Goal: Task Accomplishment & Management: Manage account settings

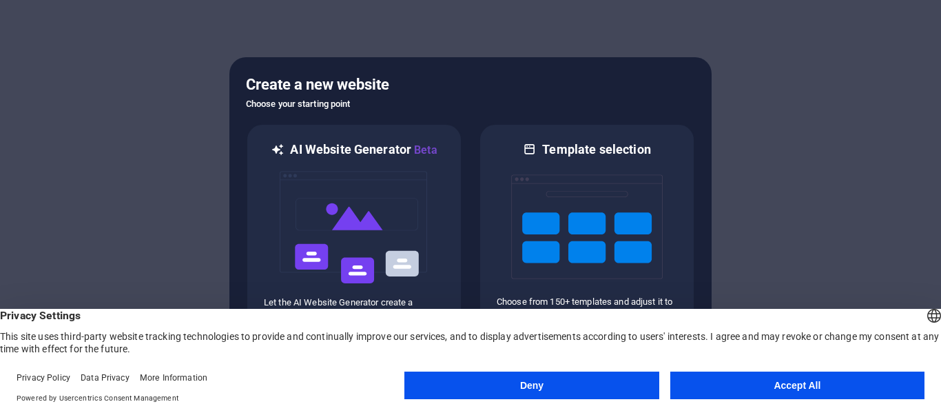
click at [746, 388] on button "Accept All" at bounding box center [797, 385] width 254 height 28
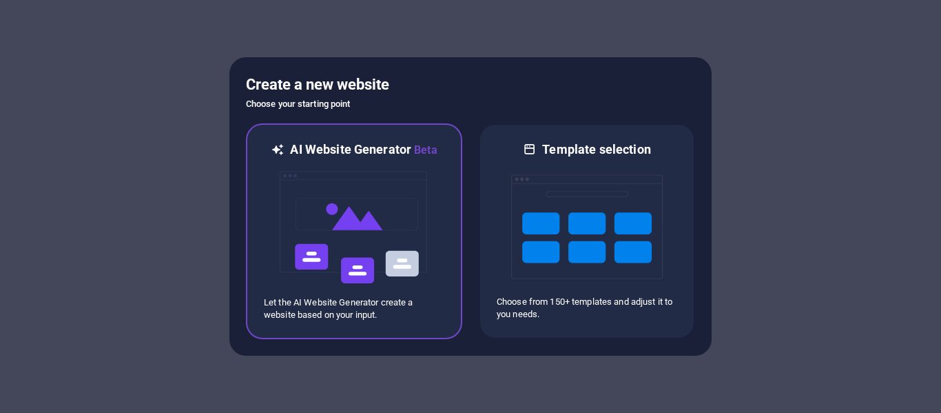
click at [398, 210] on img at bounding box center [354, 227] width 152 height 138
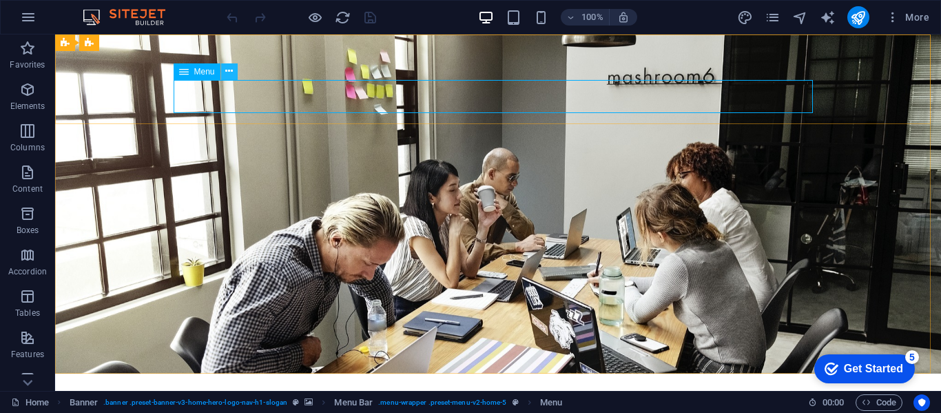
click at [232, 70] on icon at bounding box center [229, 71] width 8 height 14
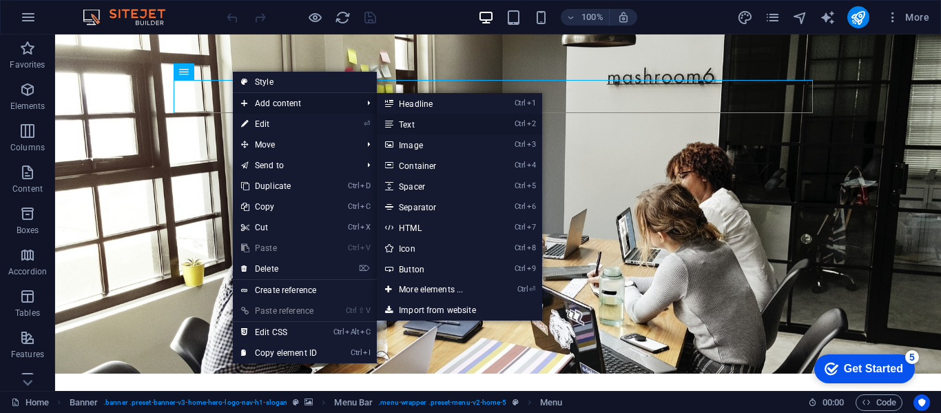
click at [417, 127] on link "Ctrl 2 Text" at bounding box center [434, 124] width 114 height 21
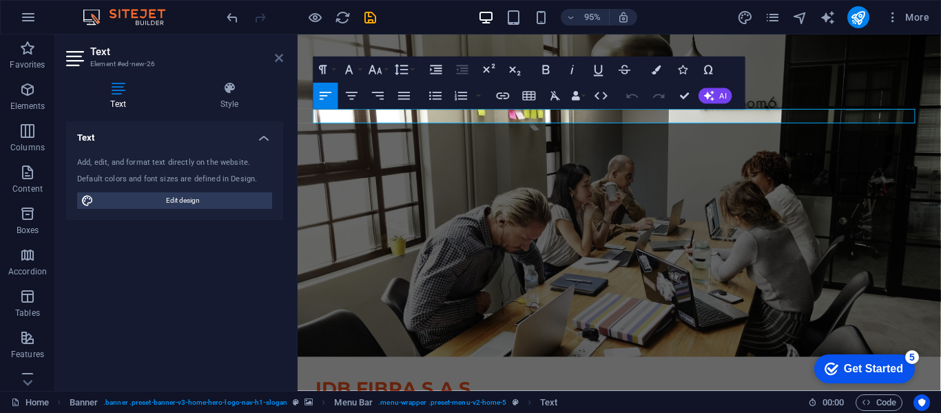
click at [276, 59] on icon at bounding box center [279, 57] width 8 height 11
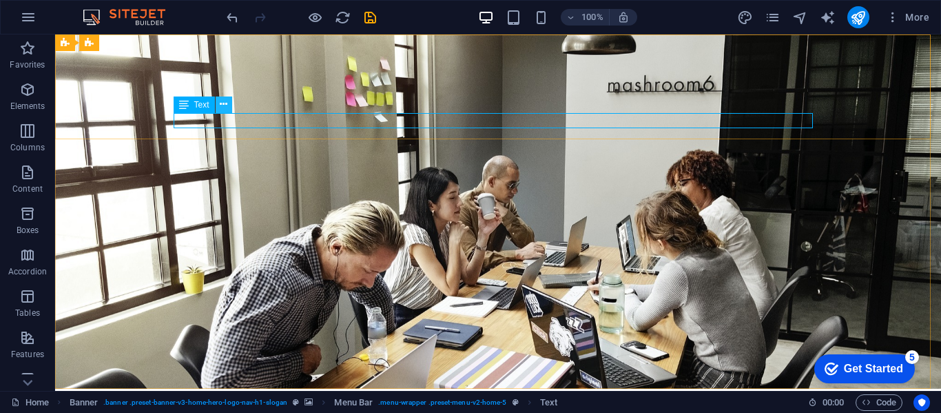
click at [223, 105] on icon at bounding box center [224, 104] width 8 height 14
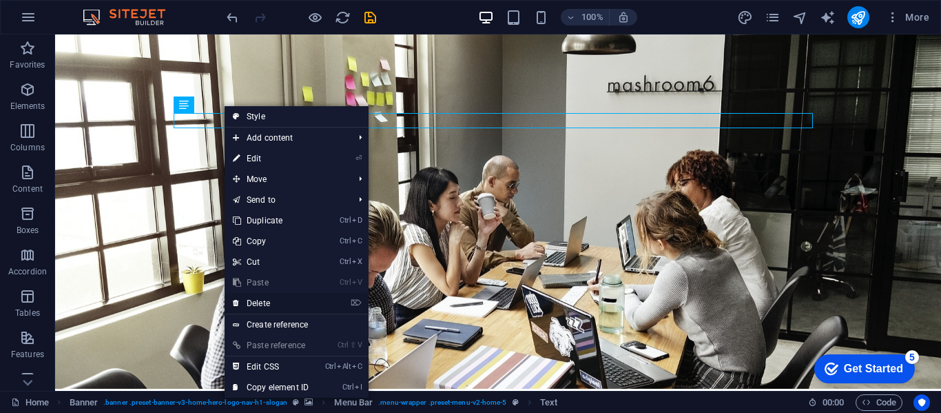
click at [291, 299] on link "⌦ Delete" at bounding box center [271, 303] width 92 height 21
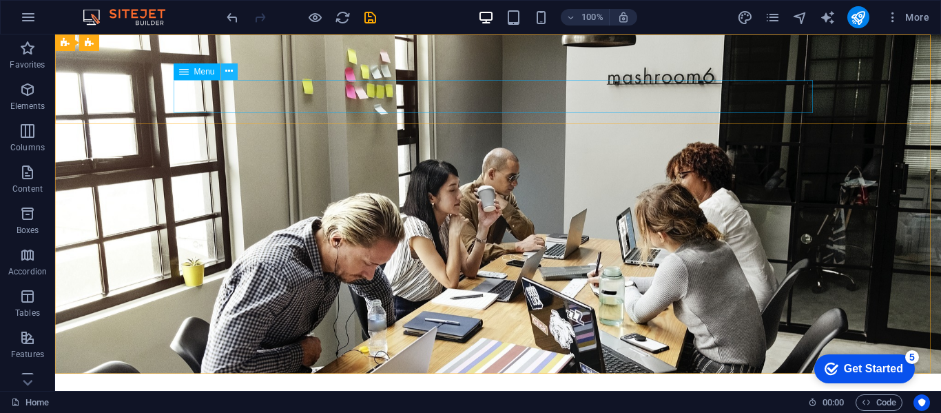
click at [232, 75] on icon at bounding box center [229, 71] width 8 height 14
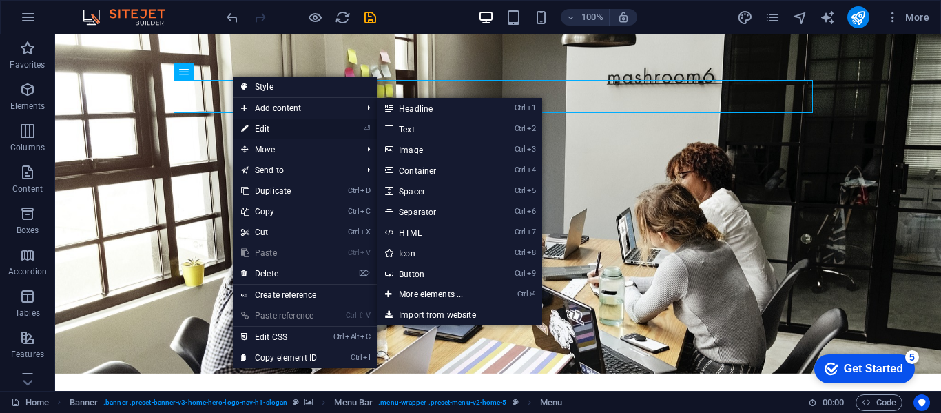
click at [294, 129] on link "⏎ Edit" at bounding box center [279, 129] width 92 height 21
select select
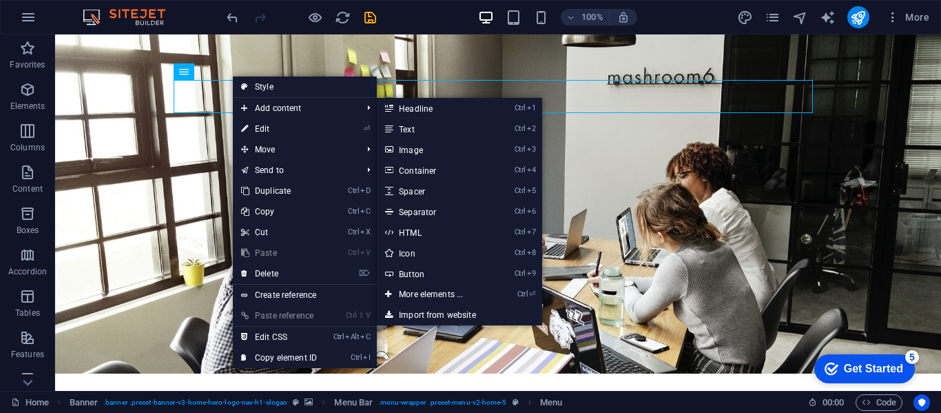
select select
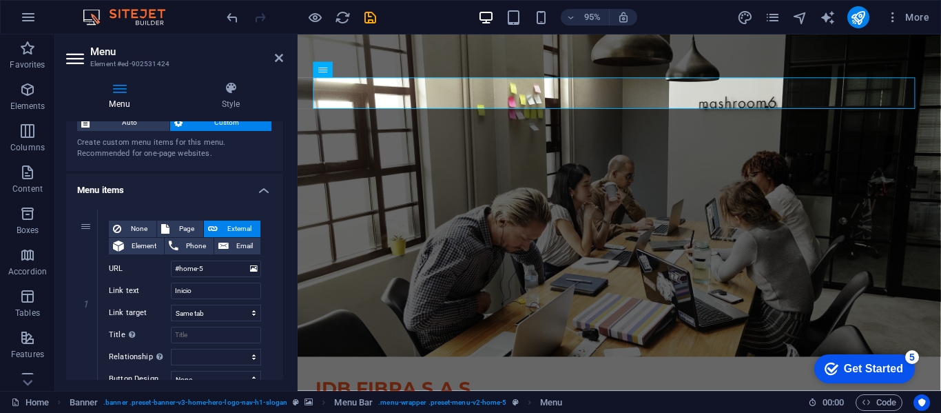
scroll to position [69, 0]
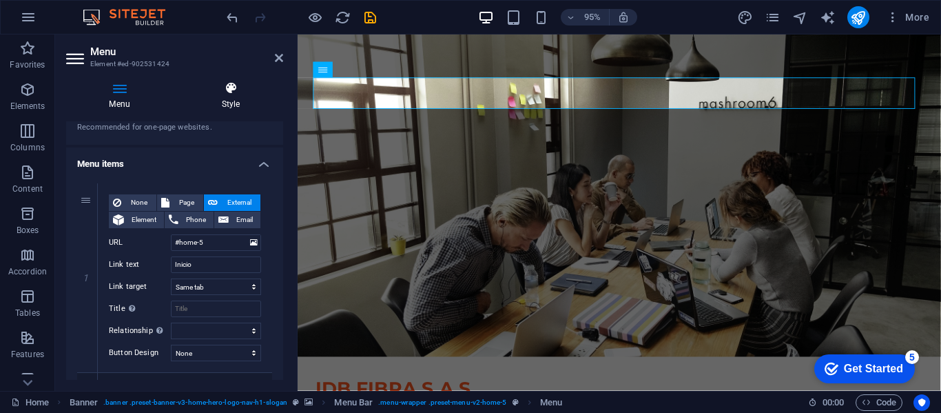
click at [220, 93] on icon at bounding box center [230, 88] width 105 height 14
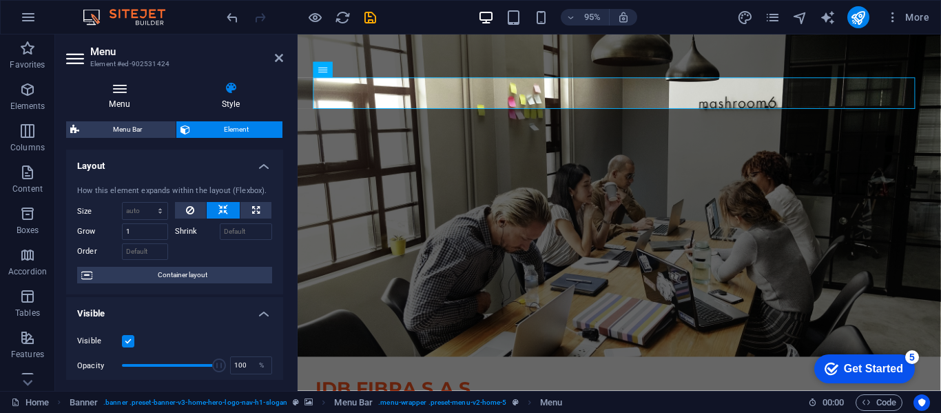
click at [125, 91] on icon at bounding box center [119, 88] width 107 height 14
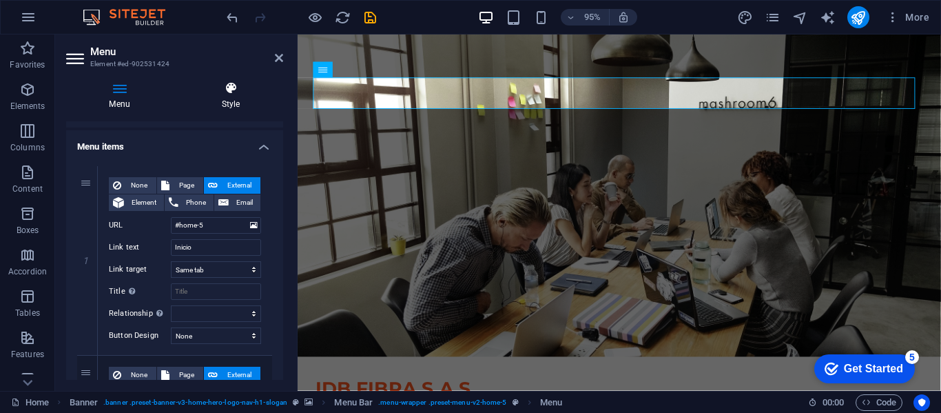
scroll to position [0, 0]
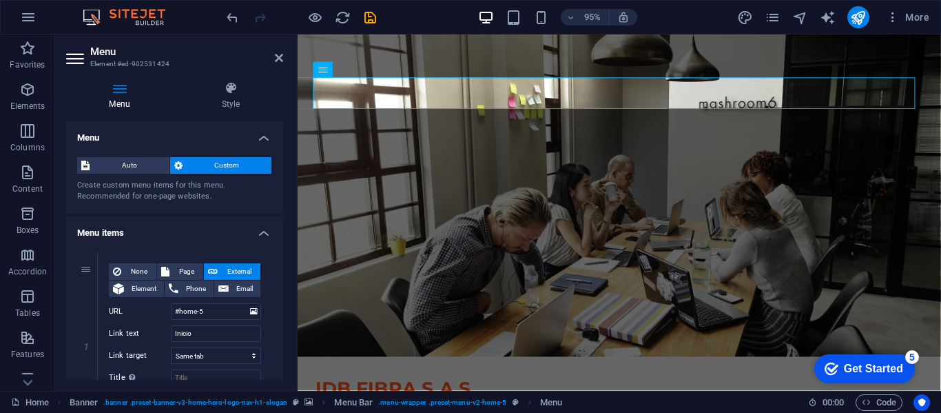
click at [79, 54] on icon at bounding box center [76, 59] width 21 height 22
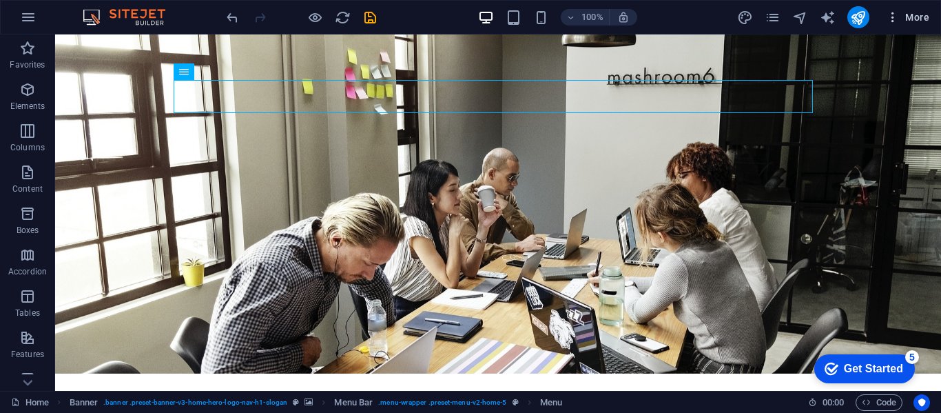
click at [892, 14] on icon "button" at bounding box center [893, 17] width 14 height 14
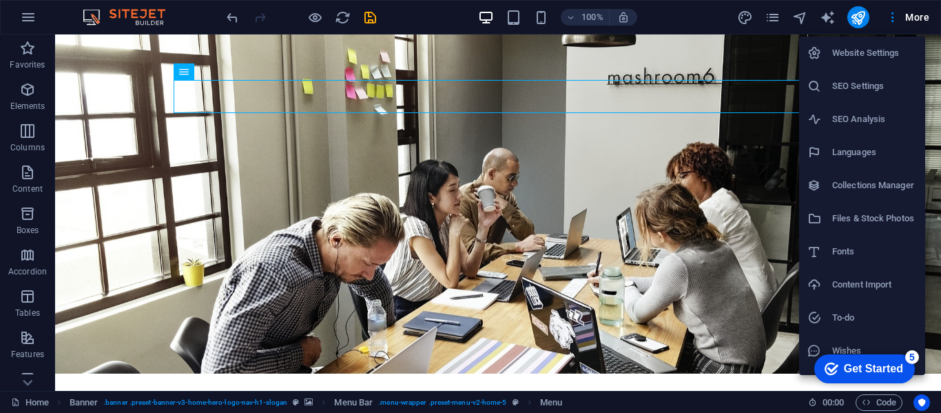
click at [899, 142] on li "Languages" at bounding box center [862, 152] width 126 height 33
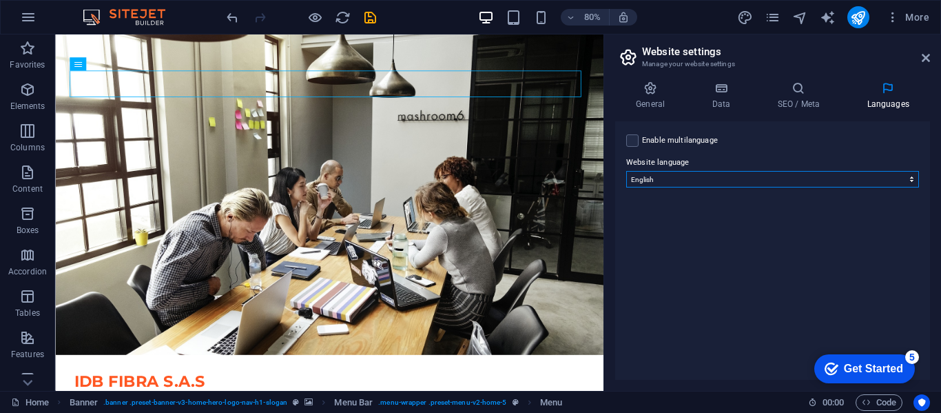
click at [697, 179] on select "Abkhazian Afar Afrikaans Akan Albanian Amharic Arabic Aragonese Armenian Assame…" at bounding box center [772, 179] width 293 height 17
select select "148"
click at [626, 171] on select "Abkhazian Afar Afrikaans Akan Albanian Amharic Arabic Aragonese Armenian Assame…" at bounding box center [772, 179] width 293 height 17
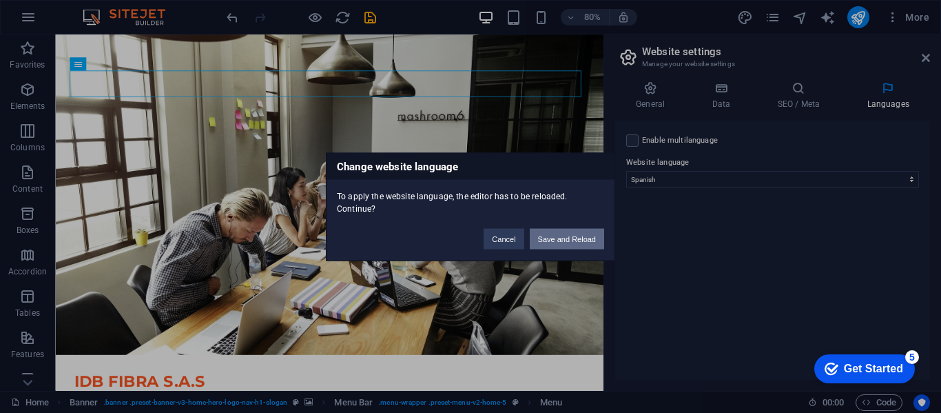
click at [564, 237] on button "Save and Reload" at bounding box center [567, 238] width 74 height 21
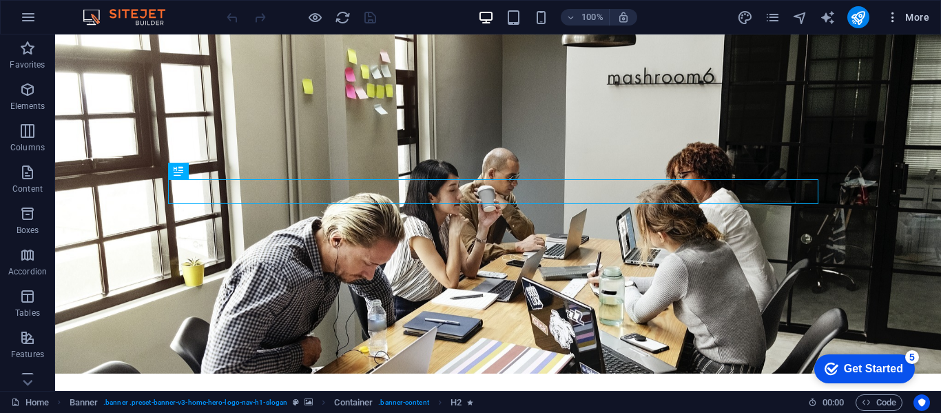
click at [893, 21] on icon "button" at bounding box center [893, 17] width 14 height 14
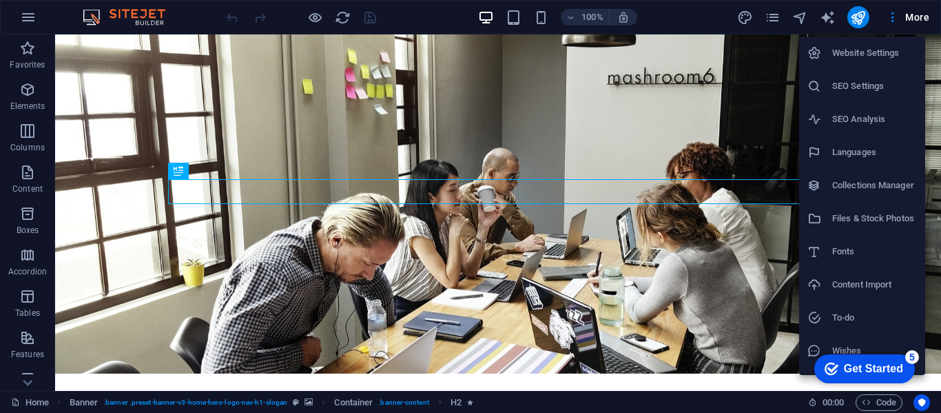
click at [890, 158] on h6 "Languages" at bounding box center [874, 152] width 85 height 17
select select "148"
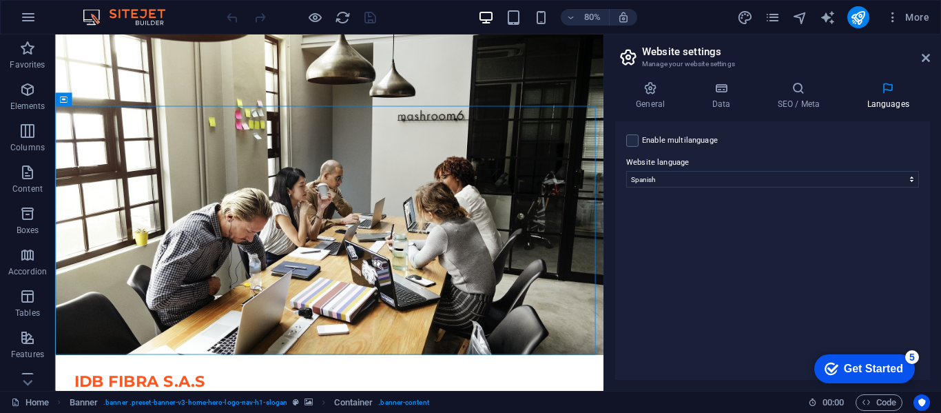
click at [934, 57] on aside "Website settings Manage your website settings General Data SEO / Meta Languages…" at bounding box center [773, 212] width 338 height 356
click at [928, 57] on icon at bounding box center [926, 57] width 8 height 11
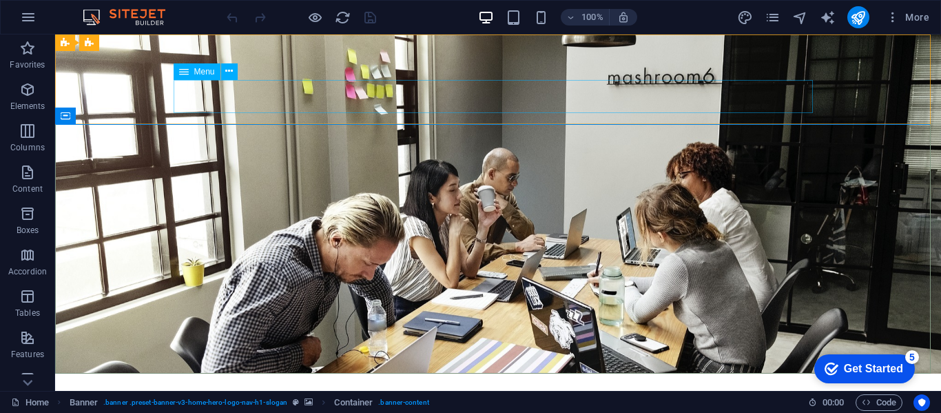
click at [196, 71] on span "Menu" at bounding box center [204, 72] width 21 height 8
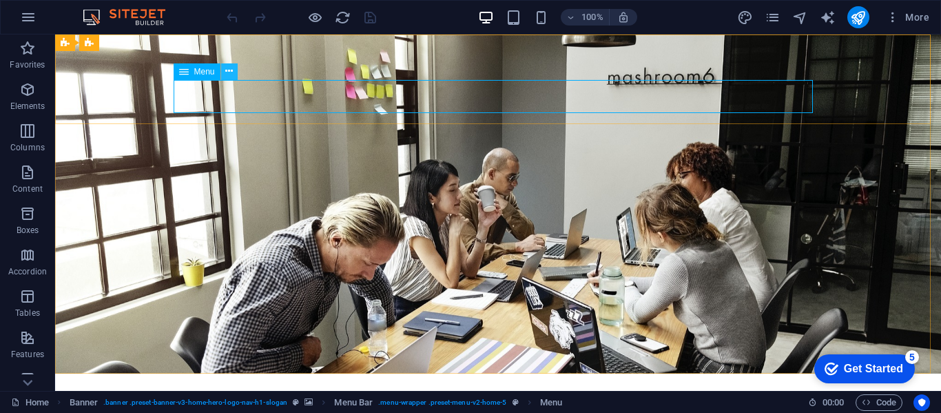
click at [229, 75] on icon at bounding box center [229, 71] width 8 height 14
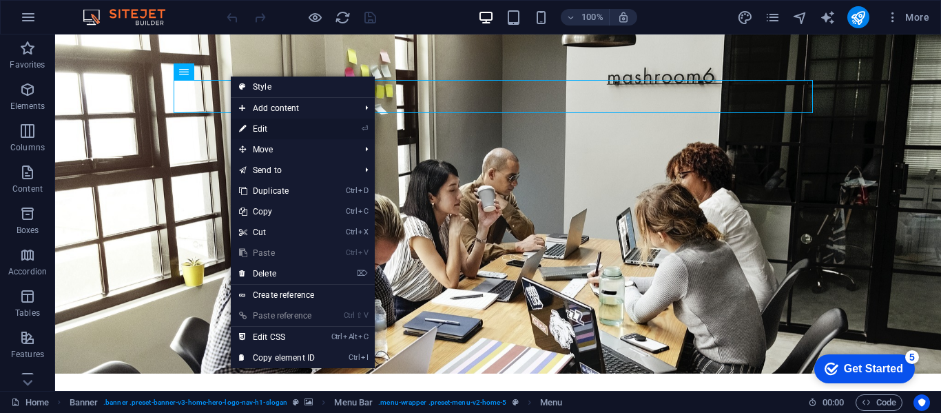
click at [349, 127] on li "⏎ Edit" at bounding box center [303, 129] width 144 height 21
click at [258, 123] on link "⏎ Edit" at bounding box center [277, 129] width 92 height 21
select select
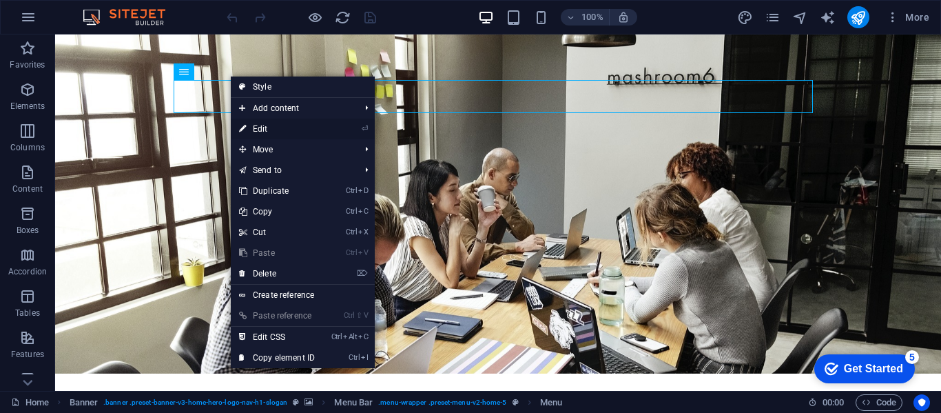
select select
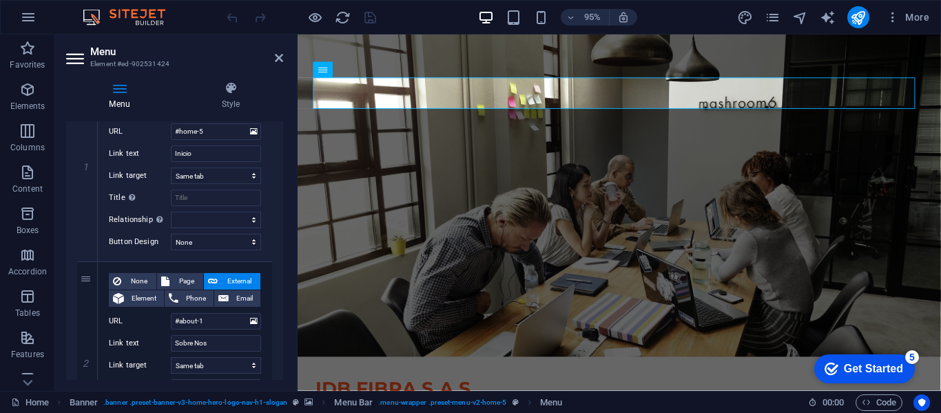
scroll to position [31, 0]
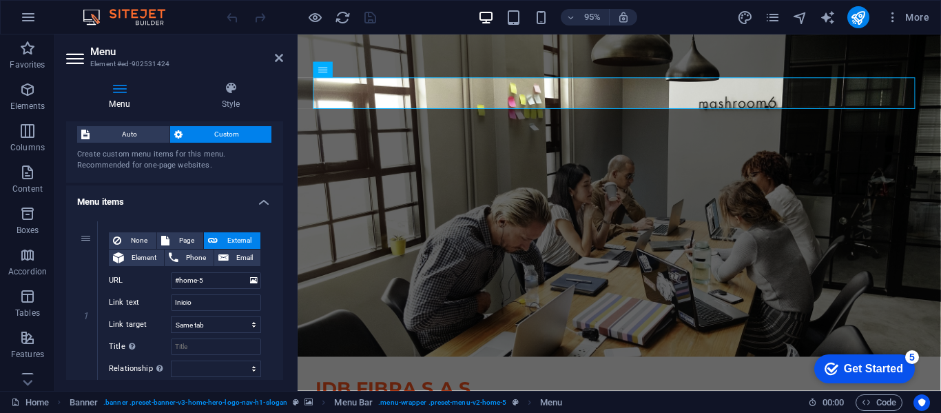
click at [224, 161] on div "Create custom menu items for this menu. Recommended for one-page websites." at bounding box center [174, 160] width 195 height 23
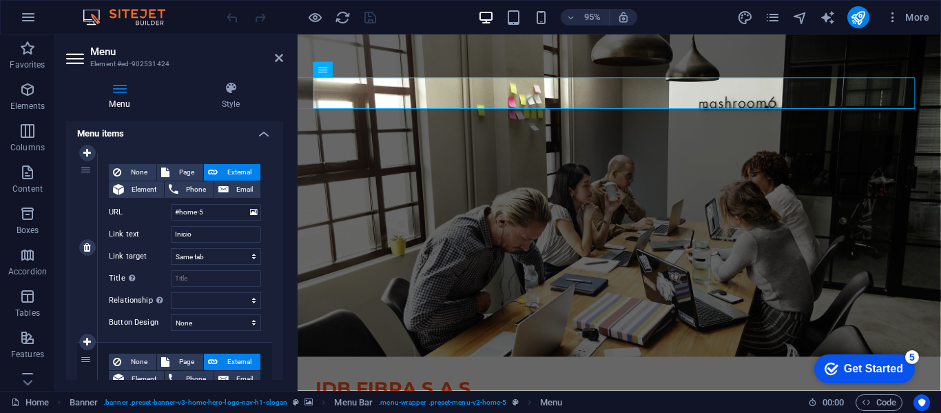
scroll to position [100, 0]
click at [186, 171] on span "Page" at bounding box center [186, 171] width 25 height 17
select select
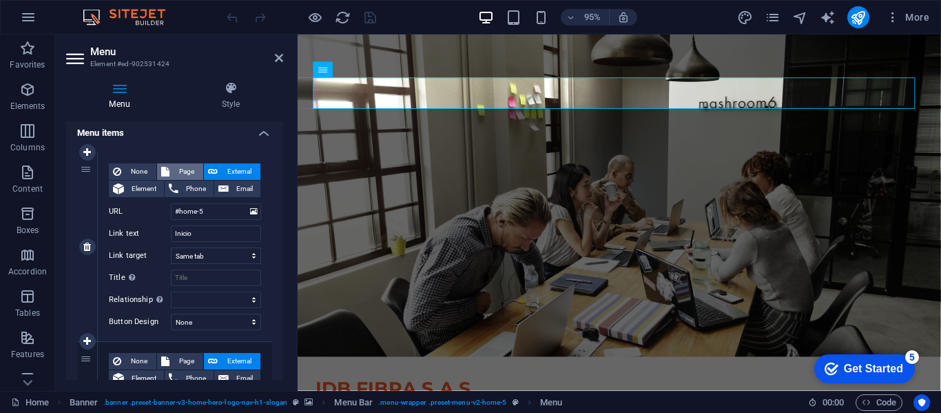
select select
click at [228, 168] on span "External" at bounding box center [239, 171] width 34 height 17
select select "blank"
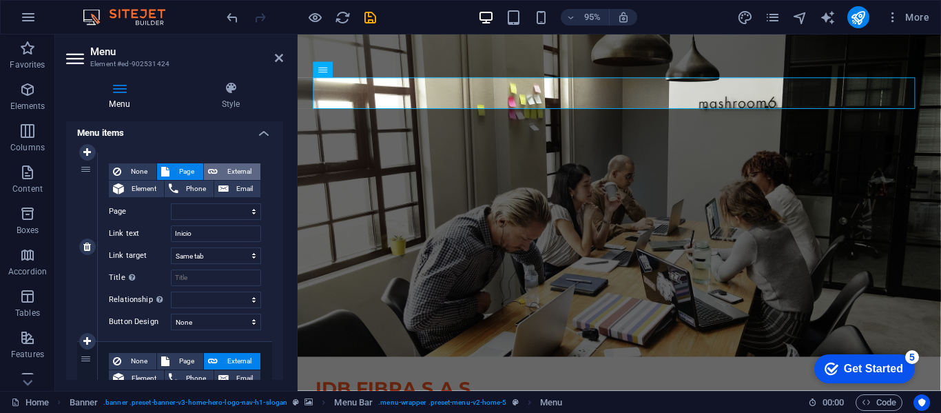
select select
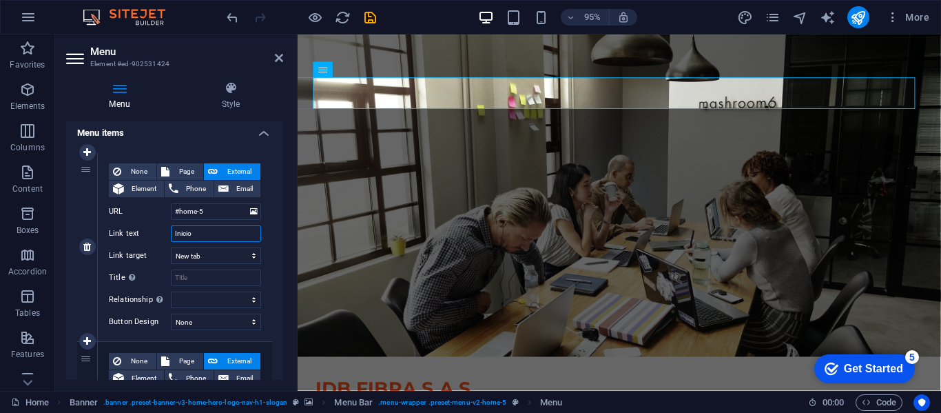
click at [205, 232] on input "Inicio" at bounding box center [216, 233] width 90 height 17
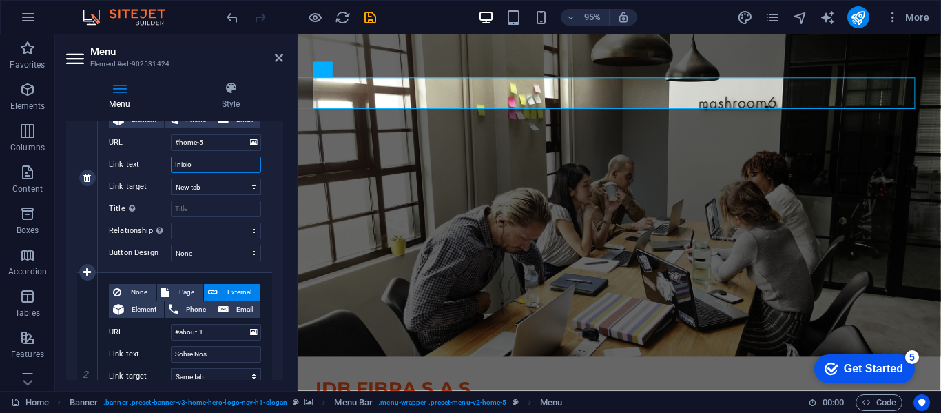
scroll to position [238, 0]
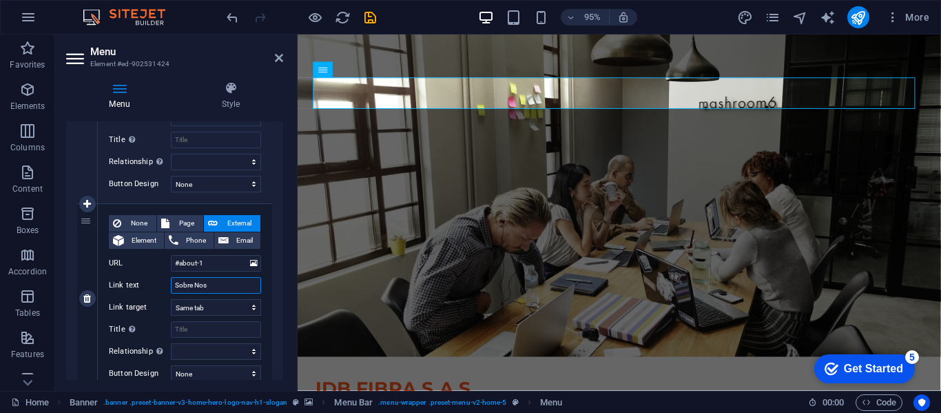
drag, startPoint x: 211, startPoint y: 288, endPoint x: 133, endPoint y: 288, distance: 77.9
click at [133, 288] on div "Link text Sobre Nos" at bounding box center [185, 285] width 152 height 17
type input "p"
select select
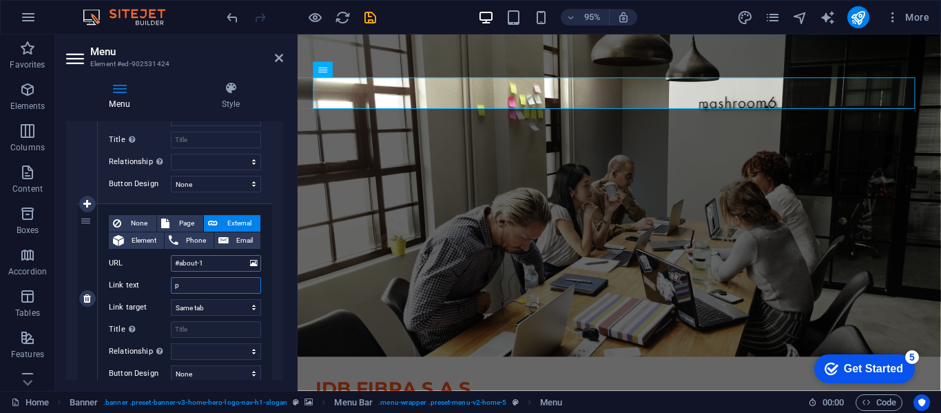
select select
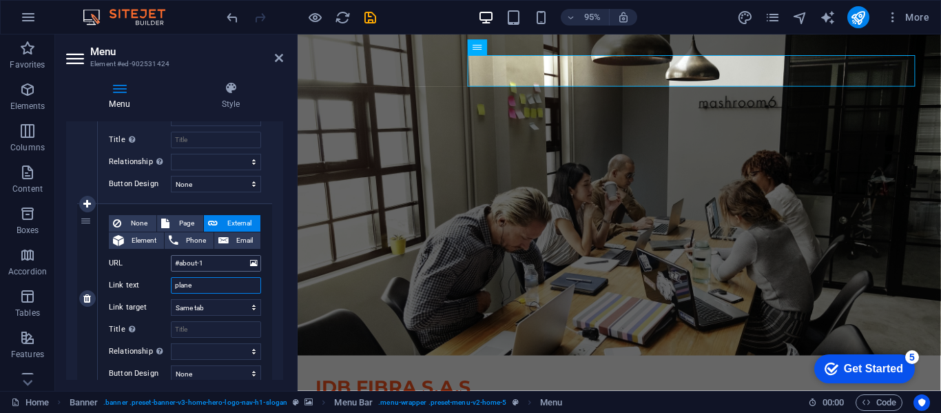
type input "planes"
select select
type input "plane"
select select
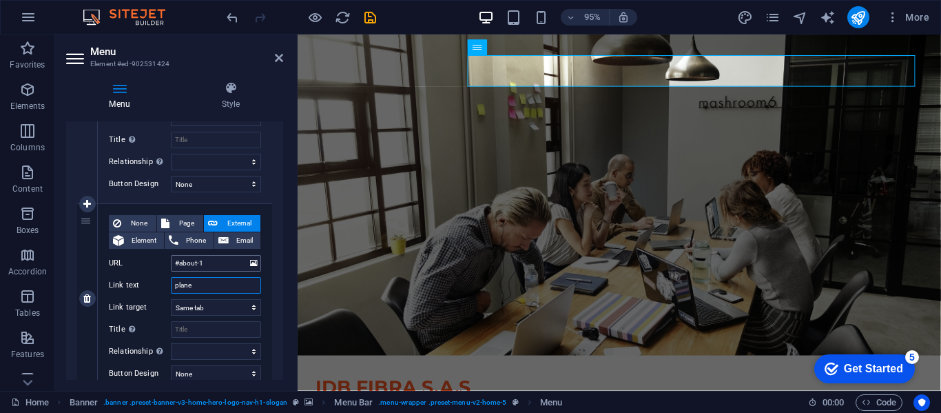
select select
type input "p"
select select
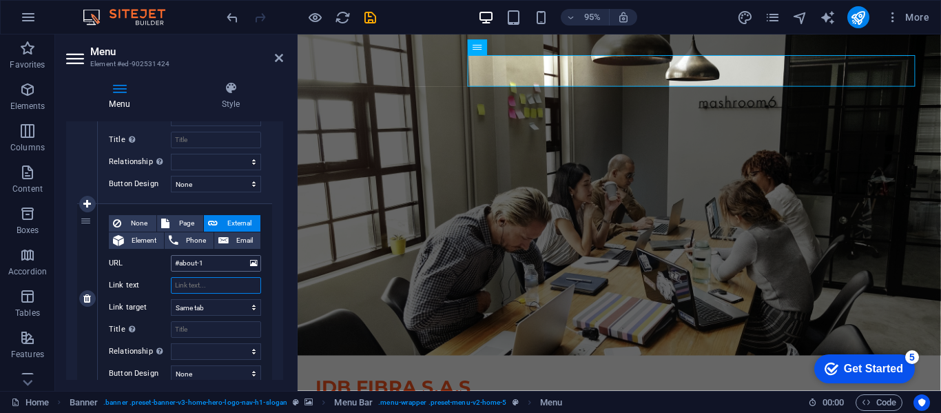
select select
type input "Planes"
select select
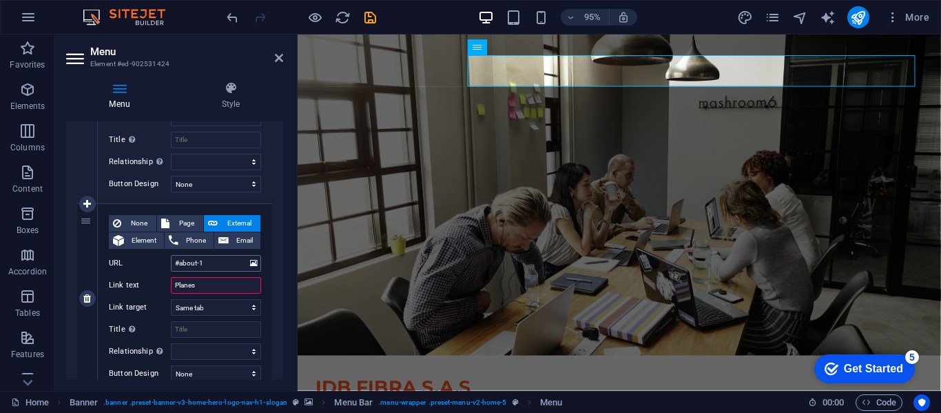
select select
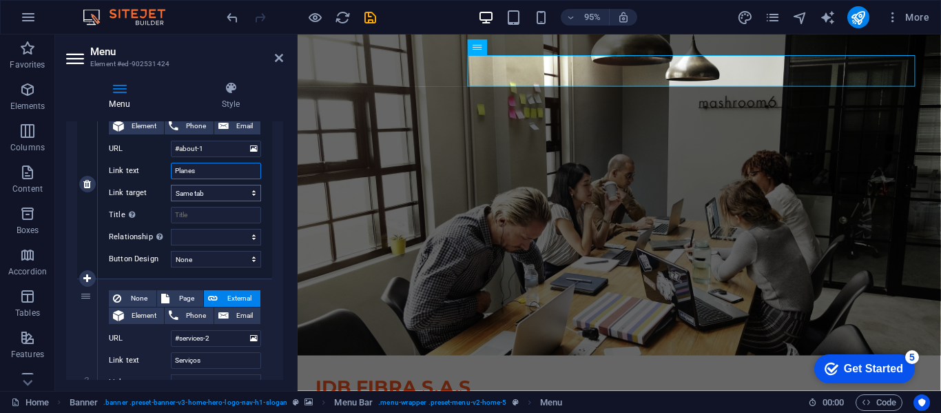
scroll to position [376, 0]
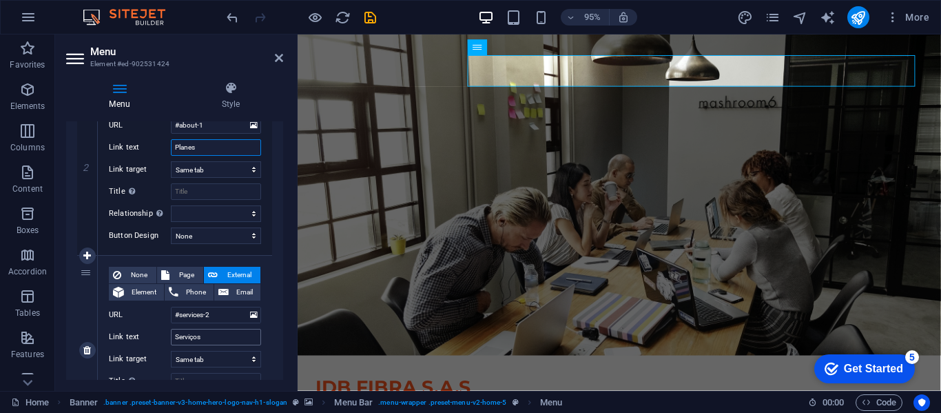
type input "Planes"
drag, startPoint x: 214, startPoint y: 341, endPoint x: 162, endPoint y: 339, distance: 51.7
click at [162, 339] on div "Link text Serviços" at bounding box center [185, 337] width 152 height 17
type input "P"
select select
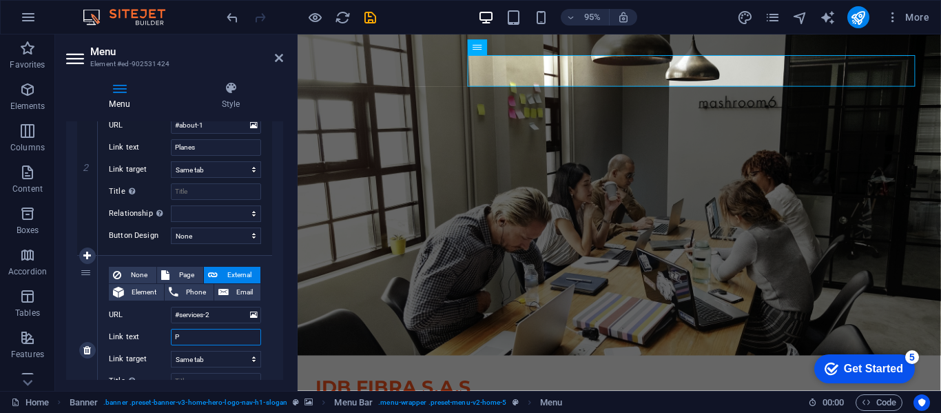
select select
type input "Po"
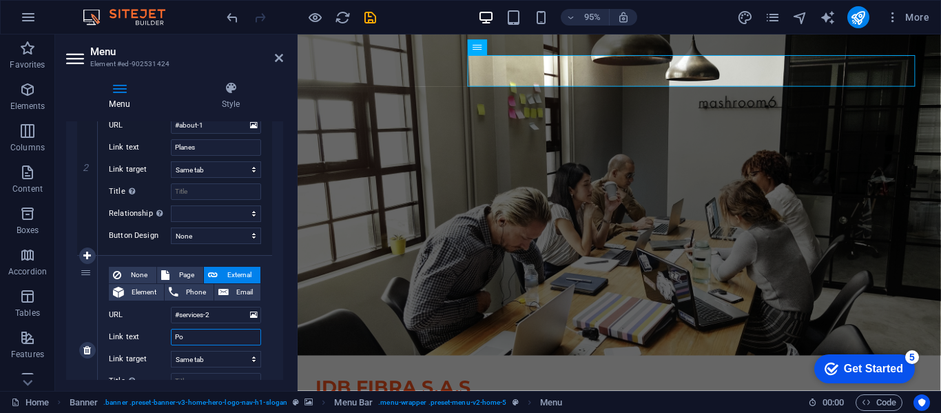
select select
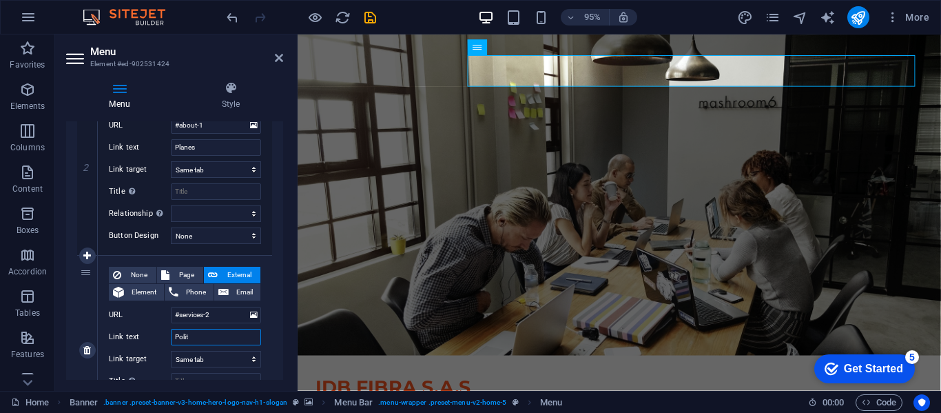
type input "Polito"
select select
type input "Polit"
select select
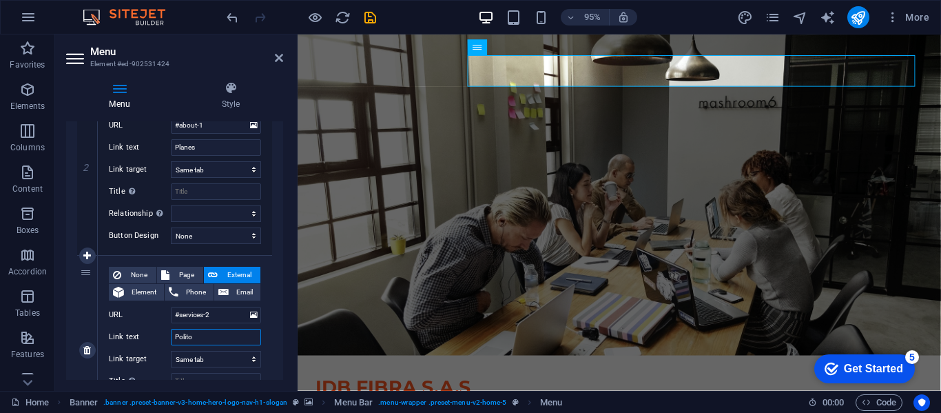
select select
type input "Politi"
select select
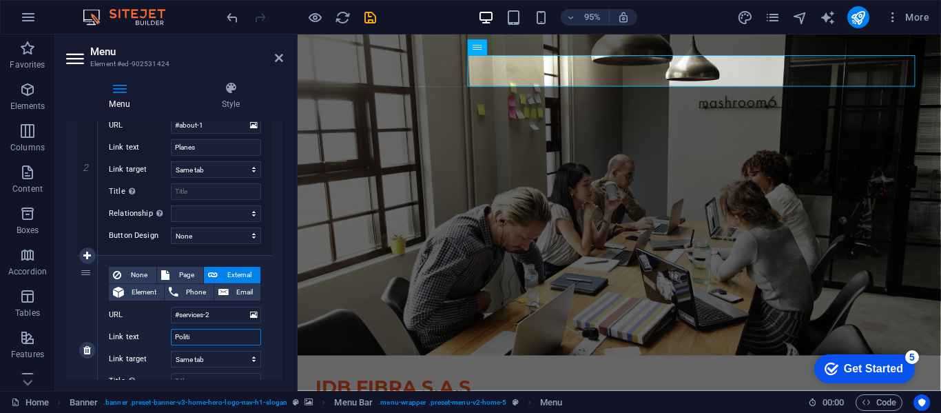
select select
type input "Politicas"
select select
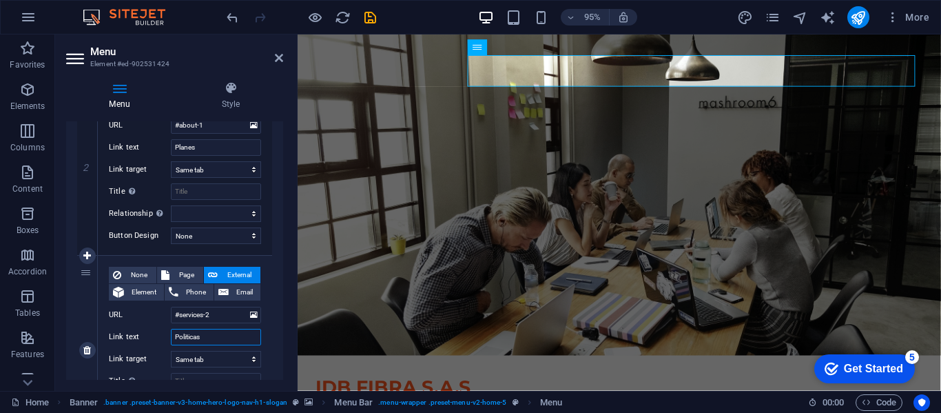
select select
type input "Politicas d"
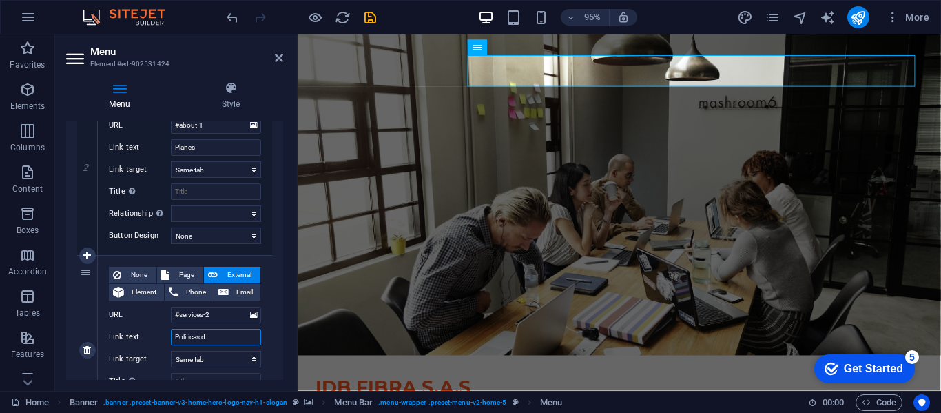
select select
type input "Politicas de"
select select
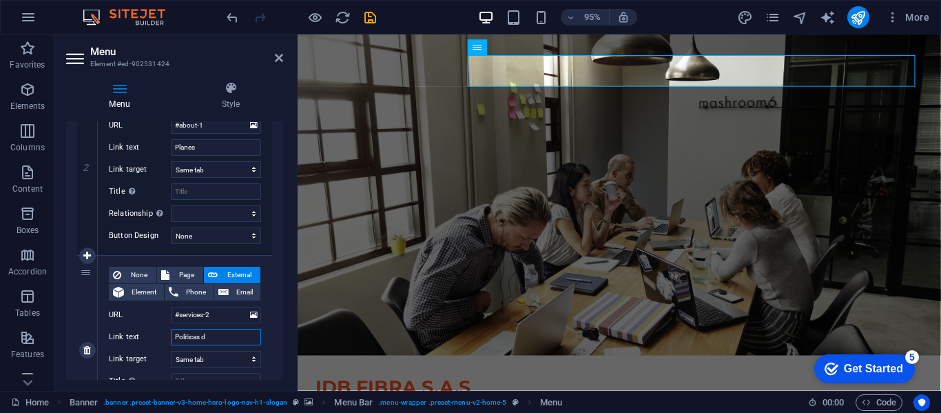
select select
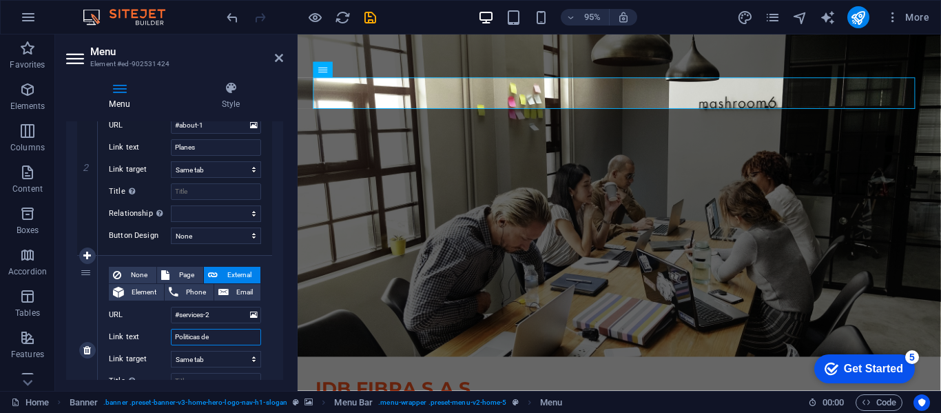
select select
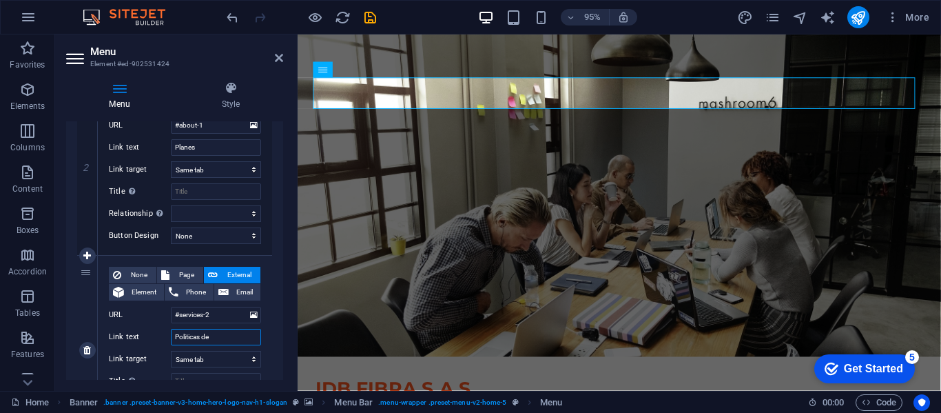
type input "Politicas de"
select select
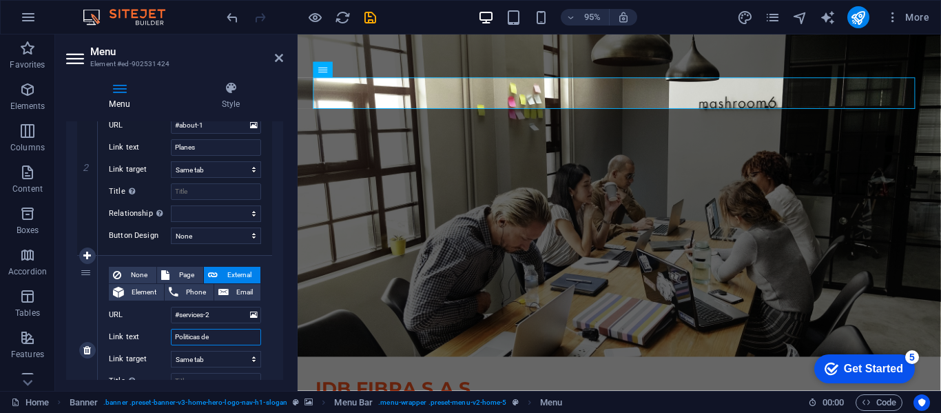
select select
type input "Politicas de P"
select select
type input "Politicas de Pr"
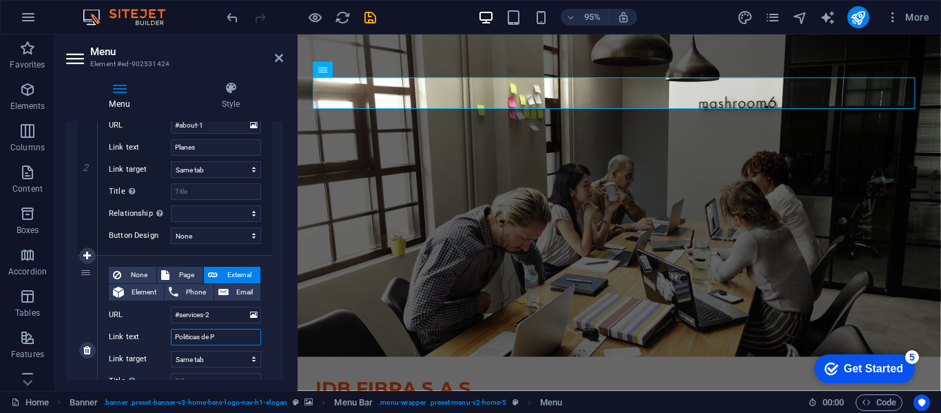
select select
type input "Politicas de Pri"
select select
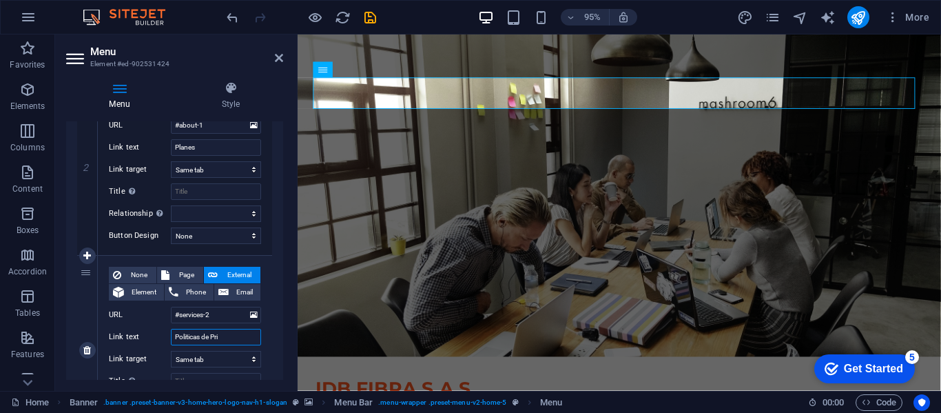
select select
type input "Politicas de Pribacidad"
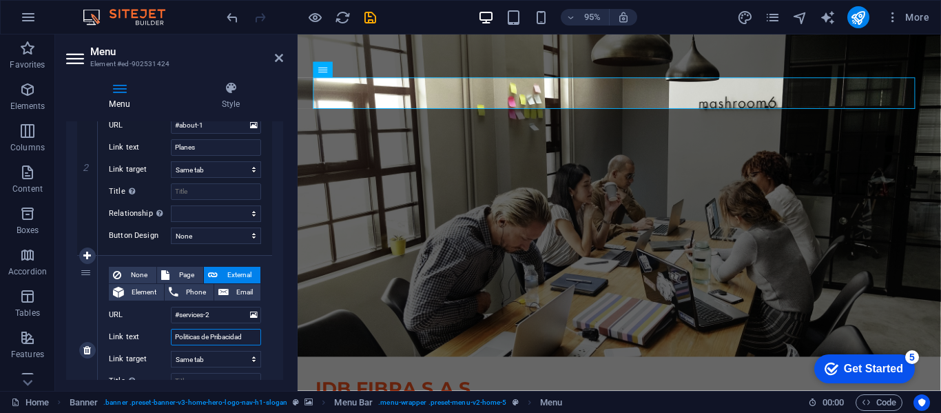
select select
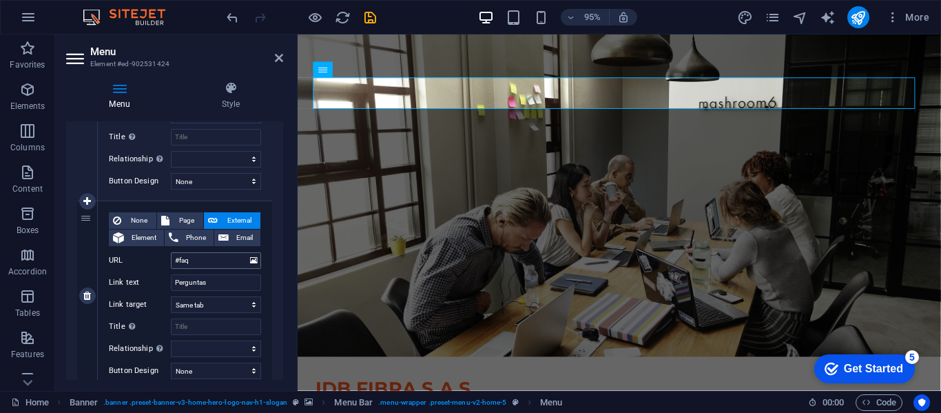
scroll to position [651, 0]
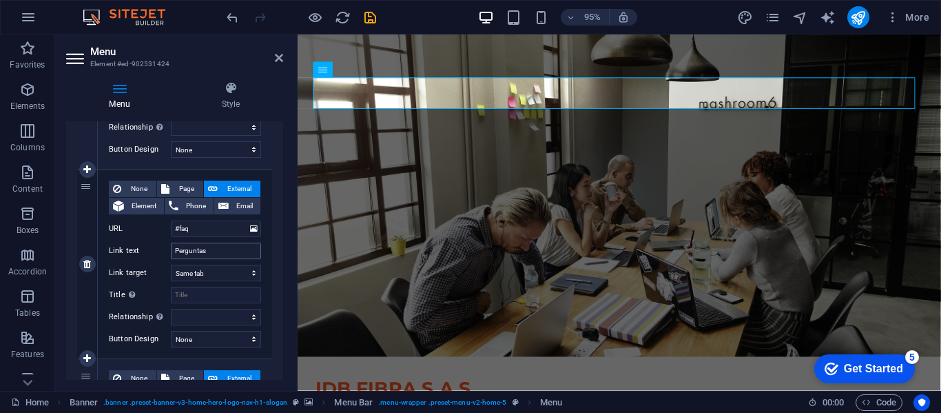
type input "Politicas de Pribacidad"
drag, startPoint x: 216, startPoint y: 253, endPoint x: 145, endPoint y: 252, distance: 71.0
click at [145, 252] on div "Link text Perguntas" at bounding box center [185, 251] width 152 height 17
click at [225, 256] on input "Perguntas" at bounding box center [216, 251] width 90 height 17
click at [225, 249] on input "Perguntas" at bounding box center [216, 251] width 90 height 17
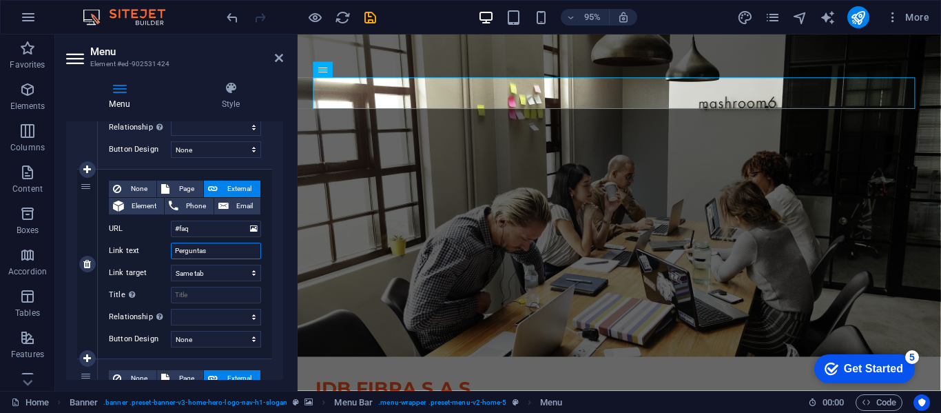
click at [225, 249] on input "Perguntas" at bounding box center [216, 251] width 90 height 17
type input "proteccion"
select select
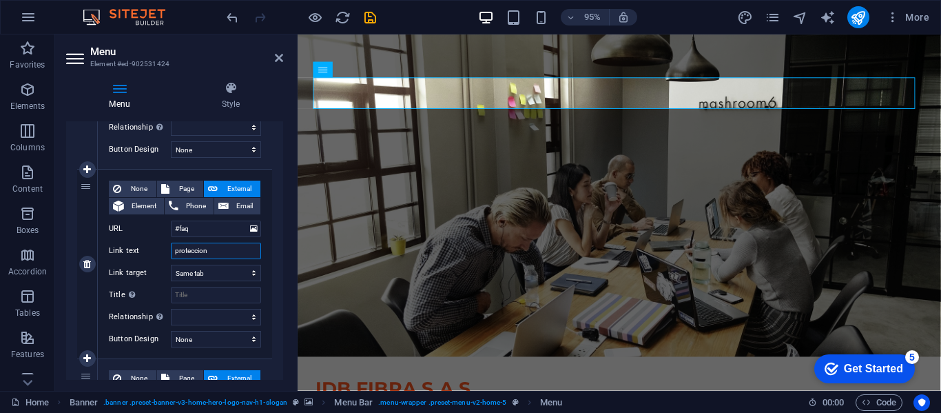
select select
type input "protección"
select select
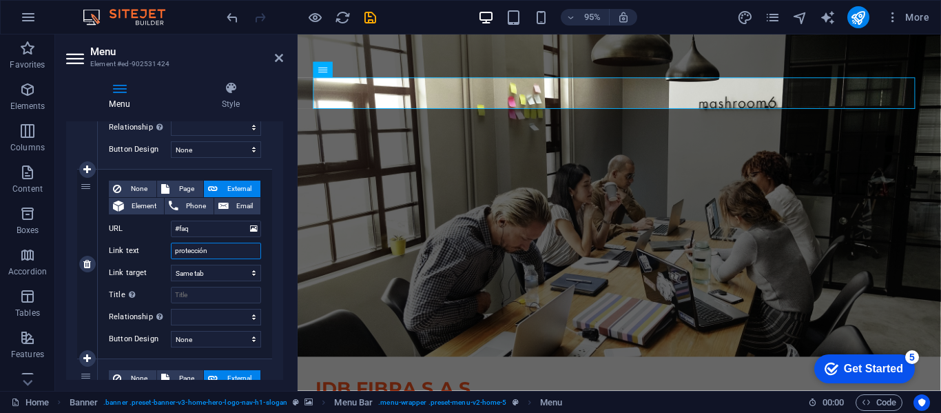
select select
type input "protección al"
select select
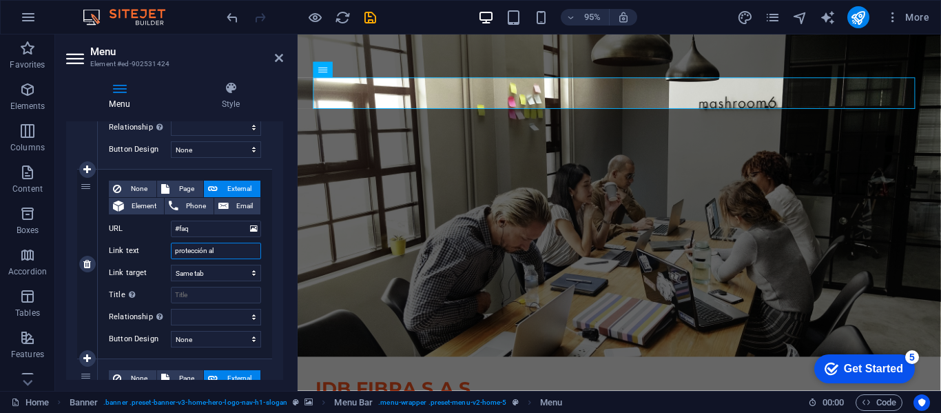
select select
type input "protección al"
select select
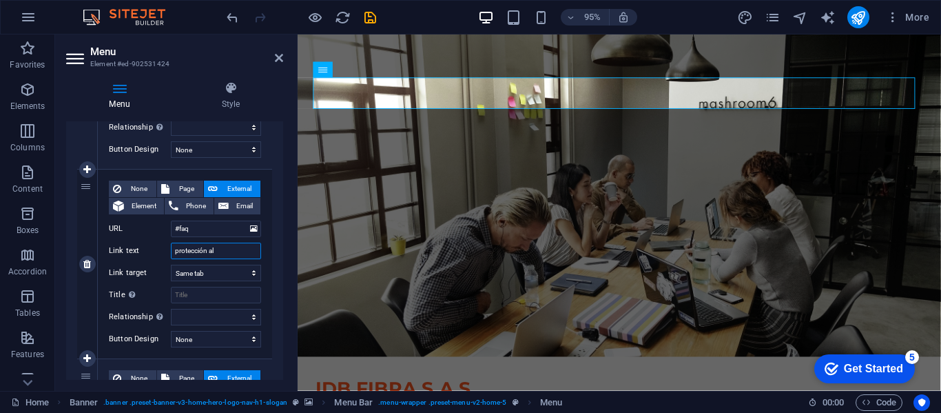
select select
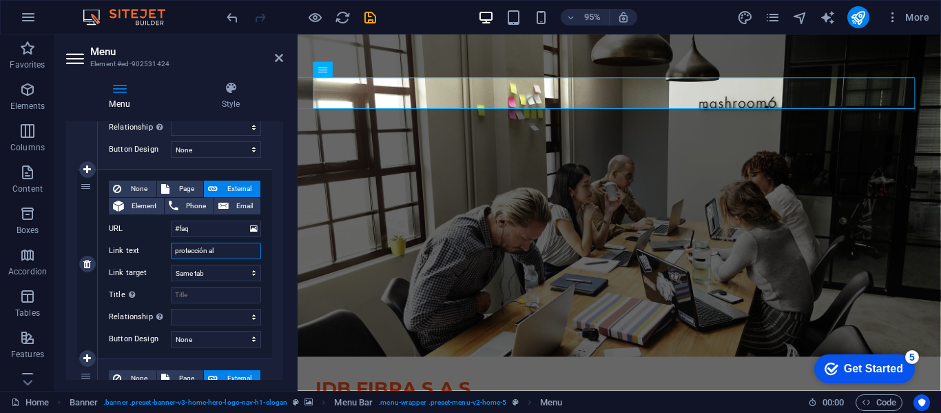
type input "protección al U"
select select
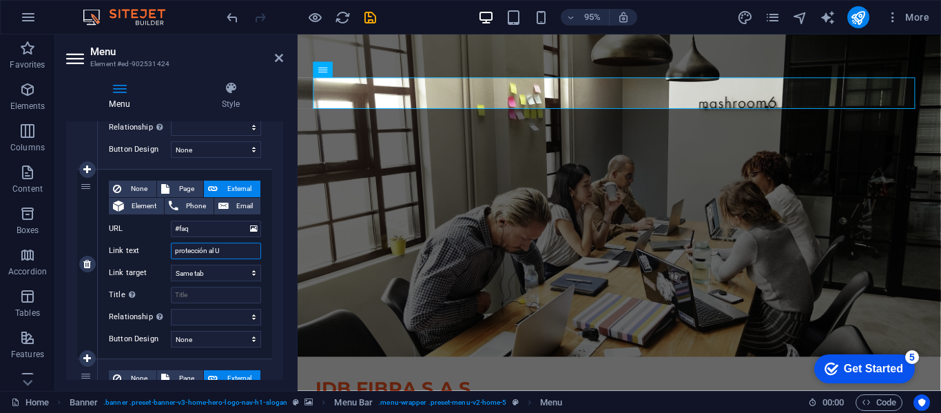
select select
type input "protección al Usuario"
select select
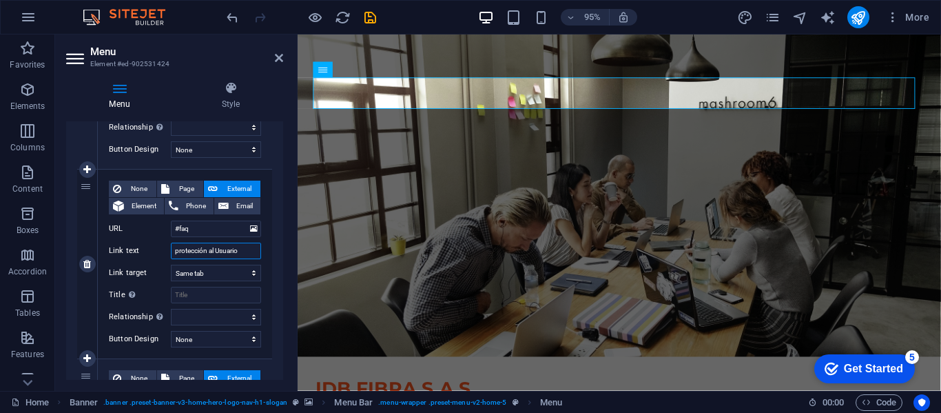
select select
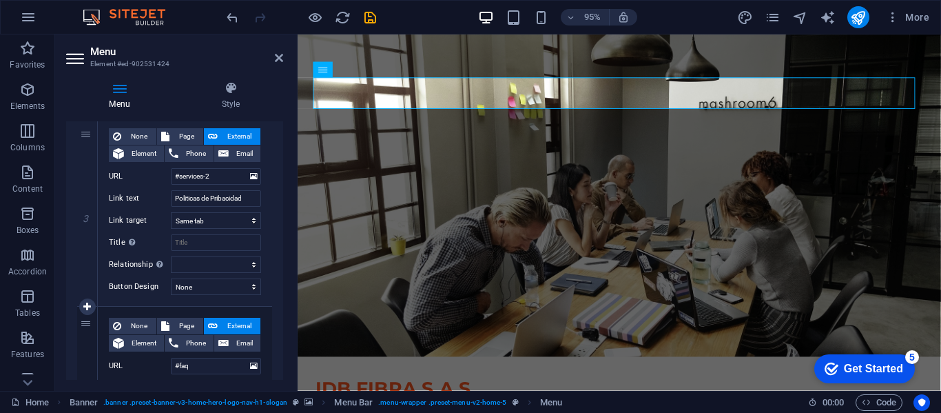
scroll to position [513, 0]
type input "protección al Usuario"
drag, startPoint x: 247, startPoint y: 198, endPoint x: 211, endPoint y: 198, distance: 36.5
click at [211, 198] on input "Politicas de Pribacidad" at bounding box center [216, 199] width 90 height 17
type input "Politicas de"
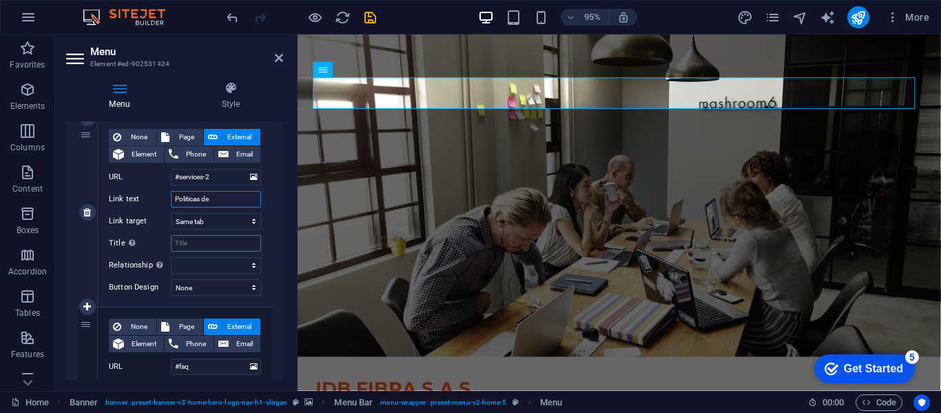
select select
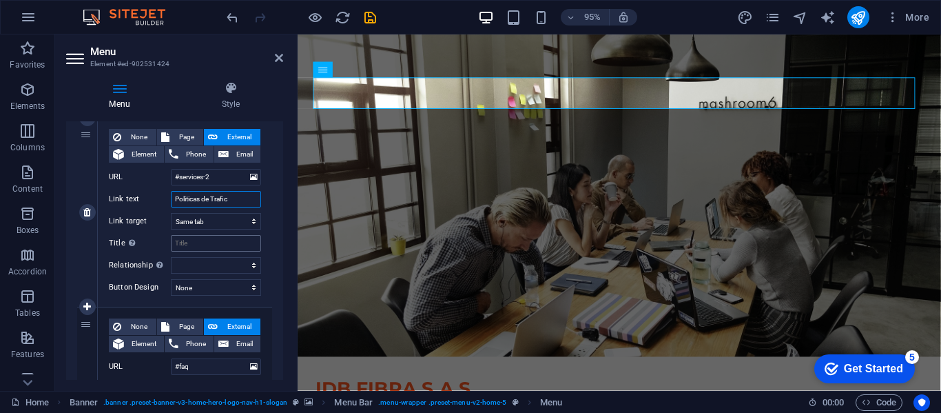
type input "Politicas de Trafico"
select select
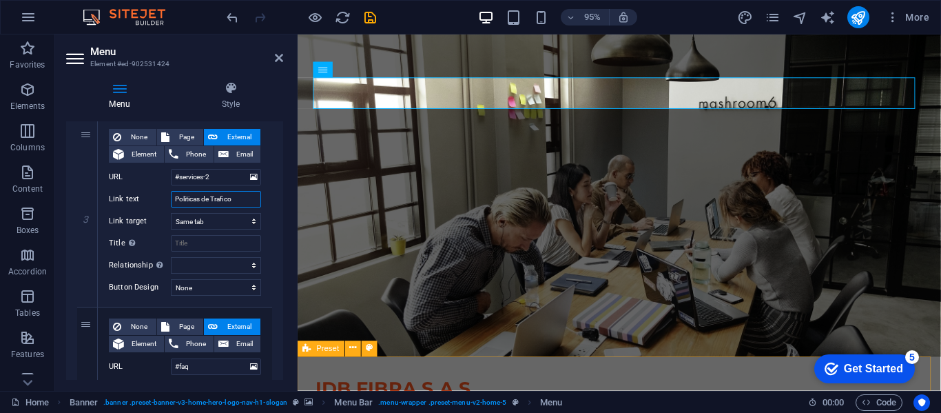
select select
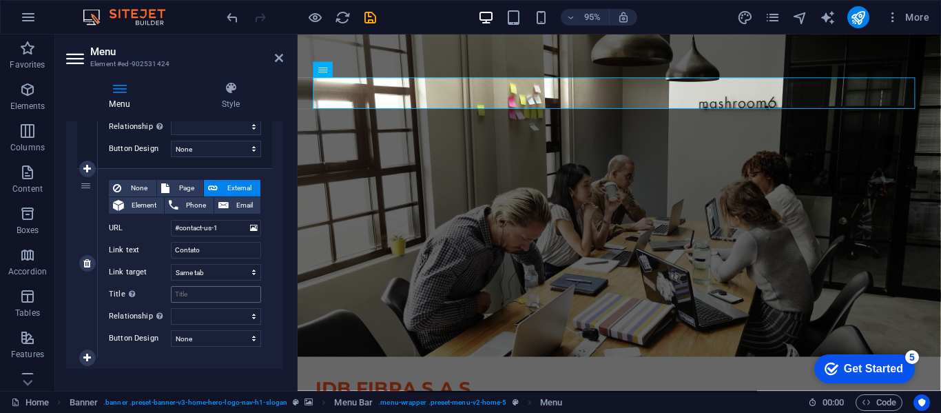
scroll to position [858, 0]
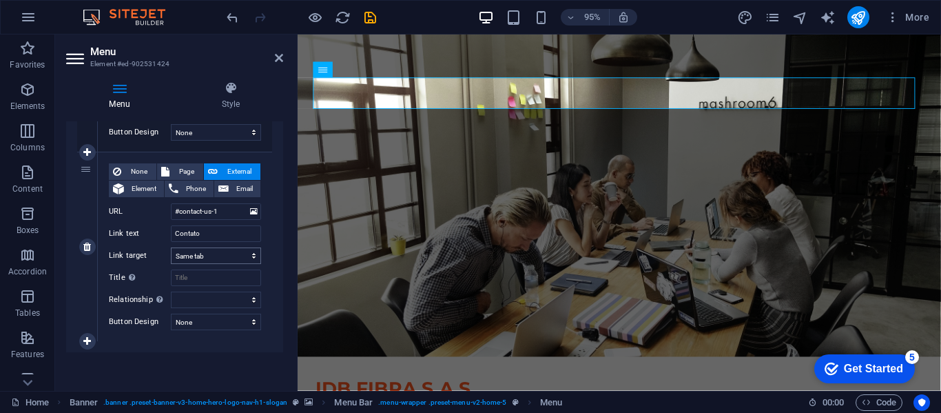
type input "Politicas de Trafico"
click at [229, 256] on select "New tab Same tab Overlay" at bounding box center [216, 255] width 90 height 17
select select "blank"
click at [171, 247] on select "New tab Same tab Overlay" at bounding box center [216, 255] width 90 height 17
select select
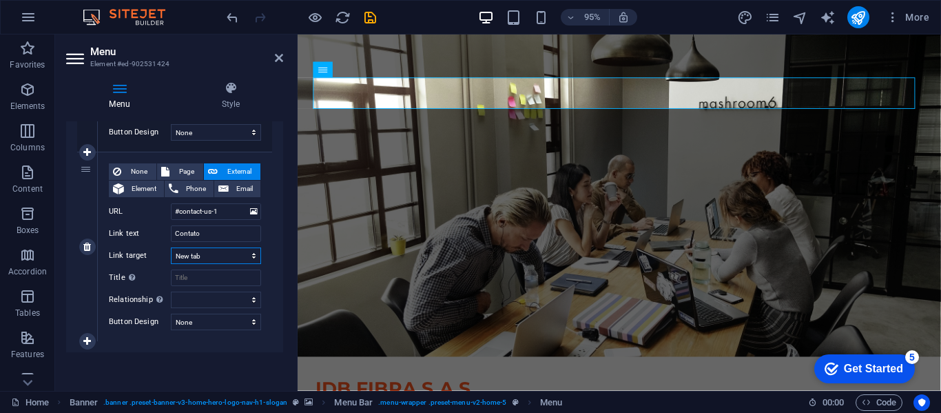
select select
click at [225, 248] on select "New tab Same tab Overlay" at bounding box center [216, 255] width 90 height 17
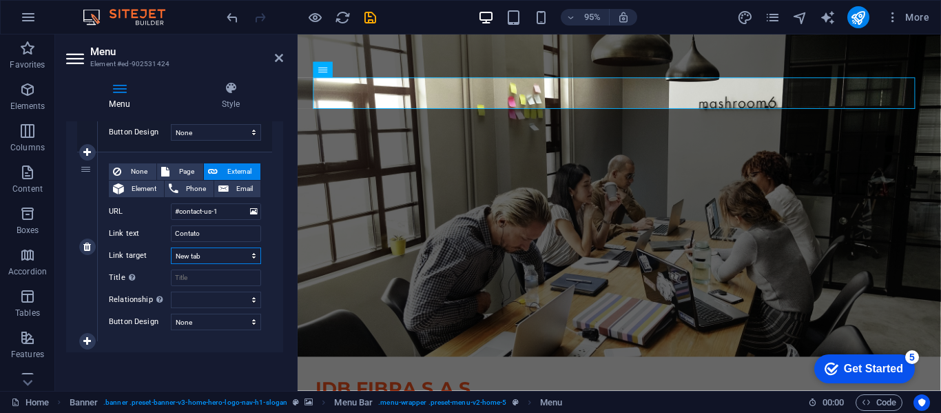
select select "overlay"
click at [171, 247] on select "New tab Same tab Overlay" at bounding box center [216, 255] width 90 height 17
select select
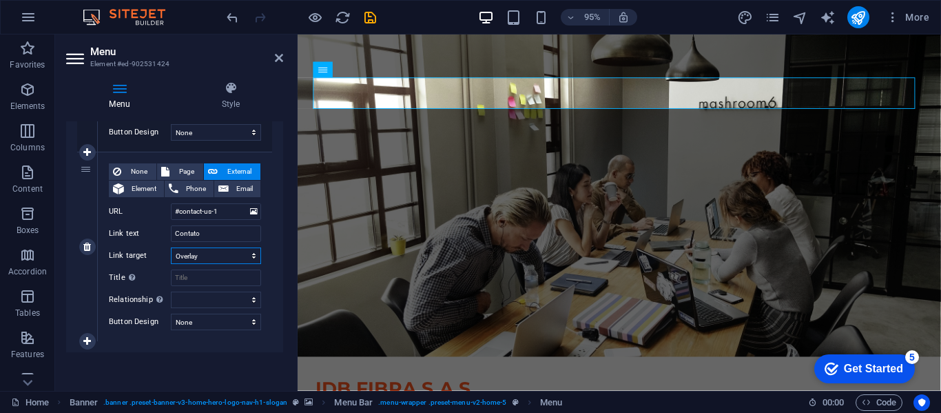
select select
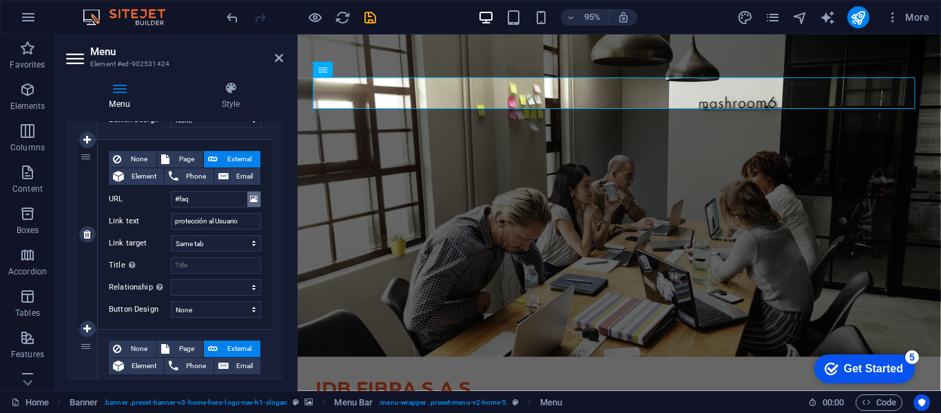
scroll to position [651, 0]
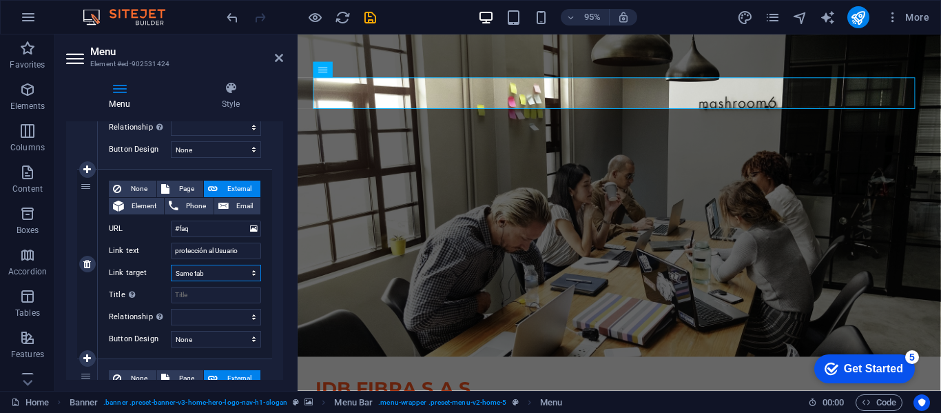
click at [217, 271] on select "New tab Same tab Overlay" at bounding box center [216, 273] width 90 height 17
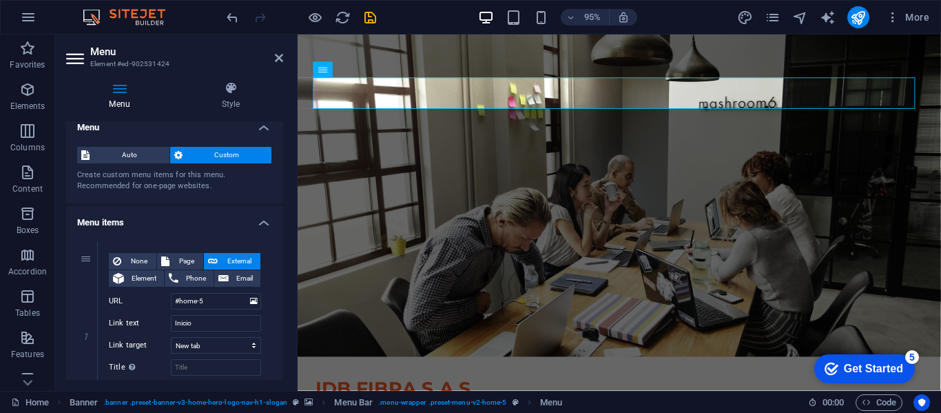
scroll to position [0, 0]
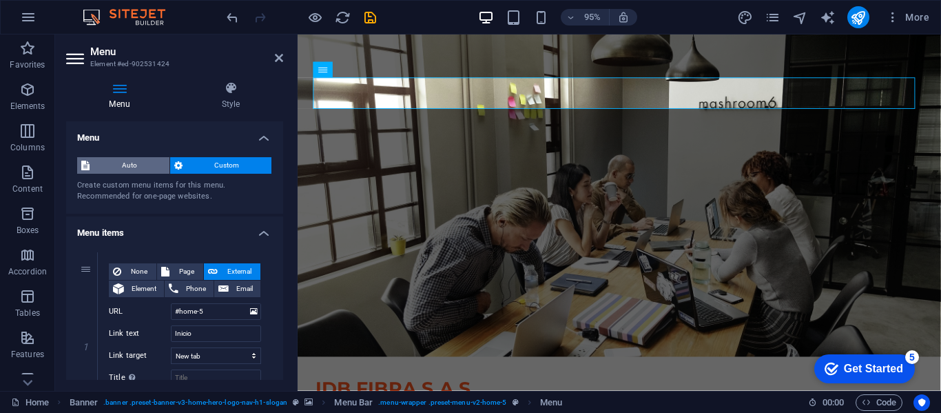
click at [110, 162] on span "Auto" at bounding box center [130, 165] width 72 height 17
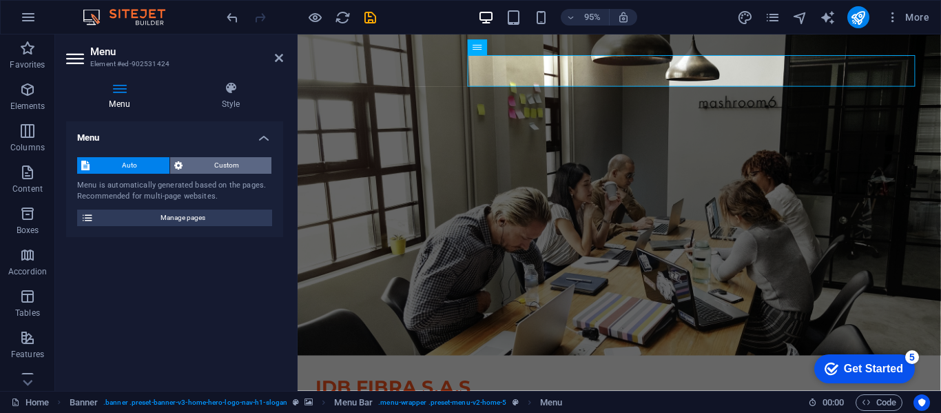
click at [197, 167] on span "Custom" at bounding box center [227, 165] width 81 height 17
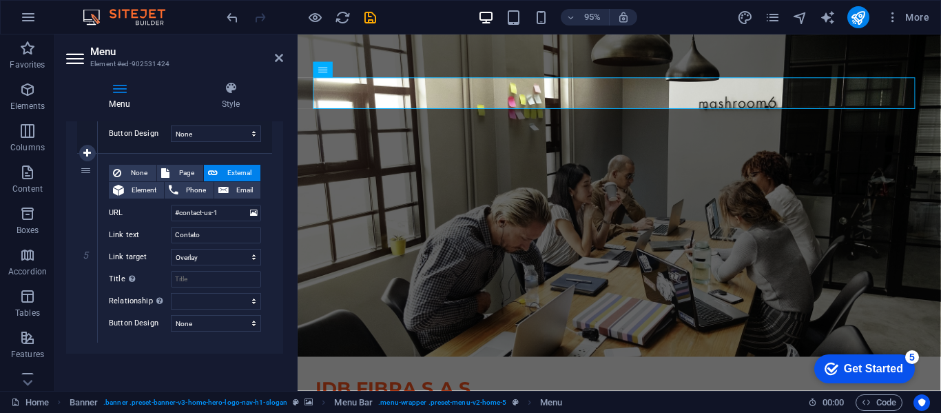
scroll to position [858, 0]
click at [283, 61] on icon at bounding box center [279, 57] width 8 height 11
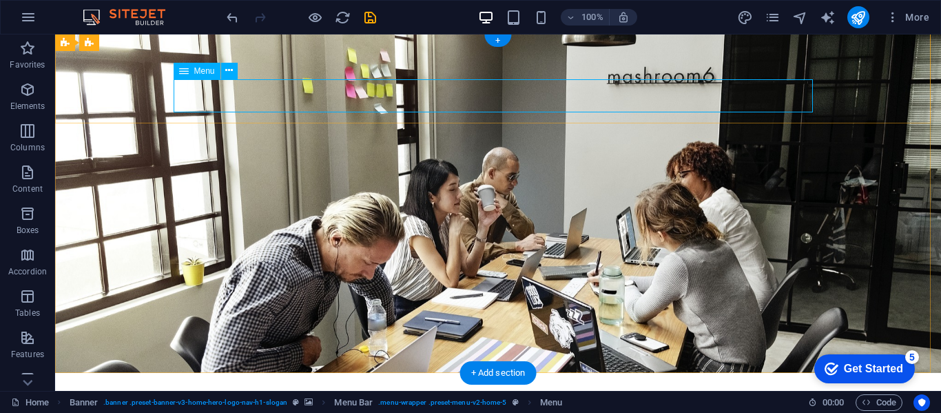
scroll to position [0, 0]
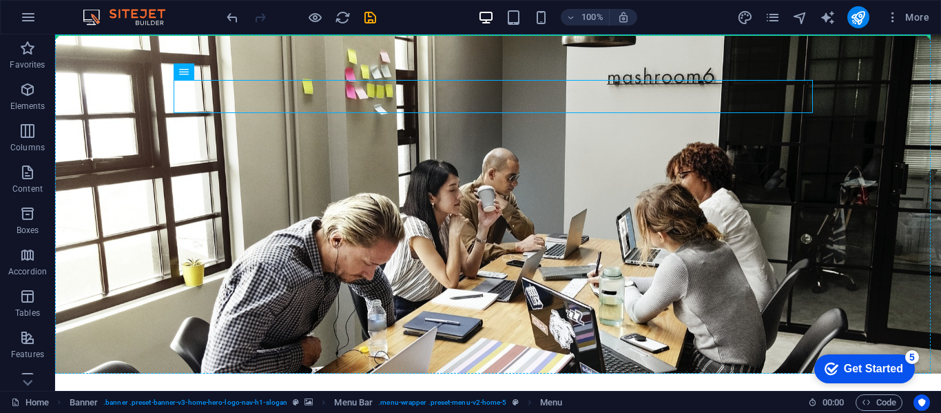
drag, startPoint x: 180, startPoint y: 68, endPoint x: 288, endPoint y: 29, distance: 114.9
click at [288, 34] on section "Favorites Elements Columns Content Boxes Accordion Tables Features Images Slide…" at bounding box center [470, 212] width 941 height 356
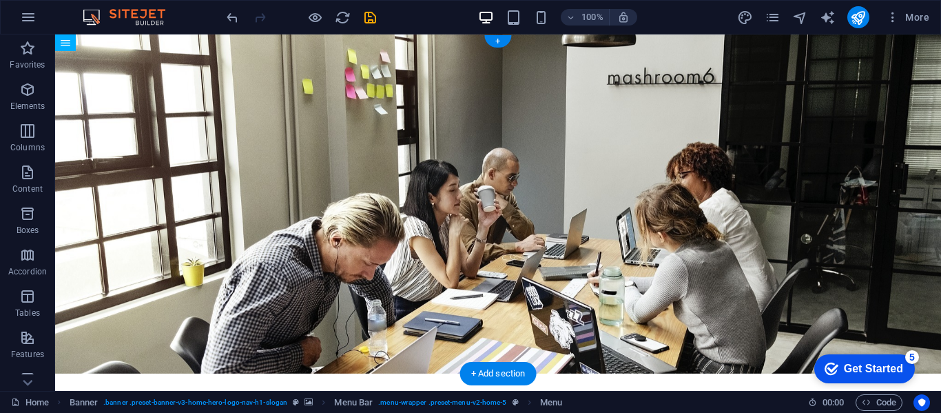
drag, startPoint x: 232, startPoint y: 110, endPoint x: 390, endPoint y: 68, distance: 163.8
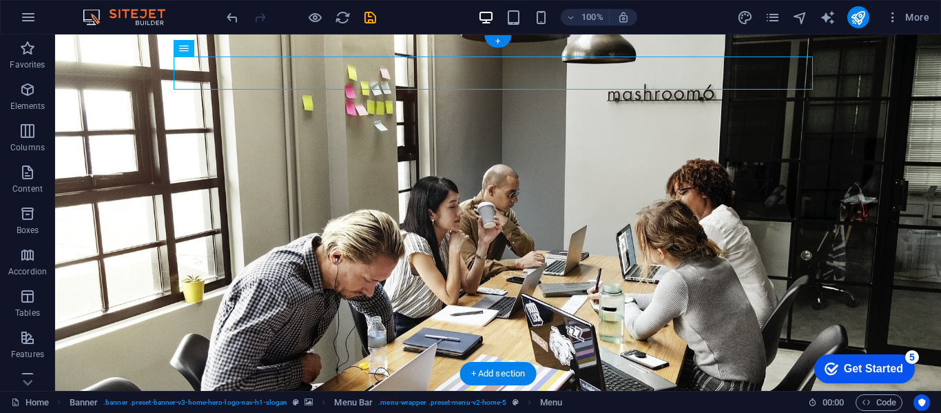
drag, startPoint x: 235, startPoint y: 86, endPoint x: 277, endPoint y: 57, distance: 51.0
click at [500, 43] on div "+" at bounding box center [497, 41] width 27 height 12
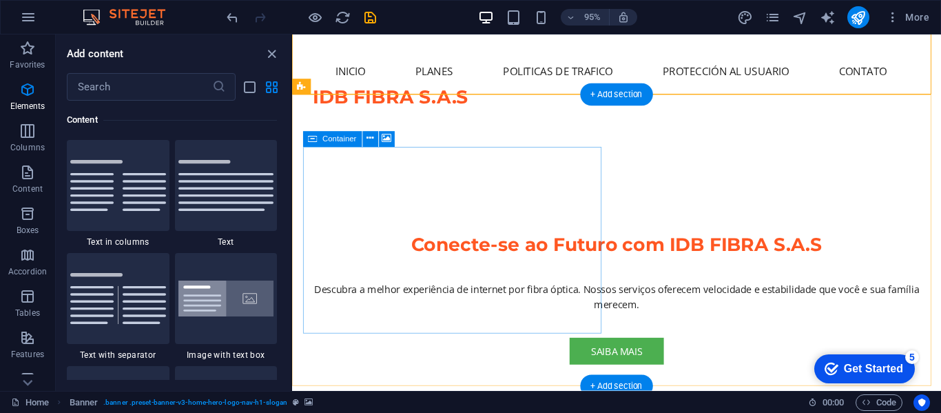
scroll to position [2411, 0]
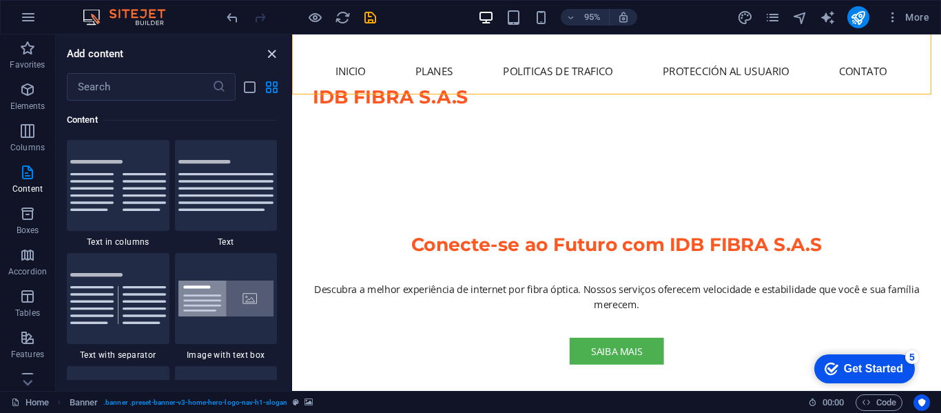
click at [274, 49] on icon "close panel" at bounding box center [272, 54] width 16 height 16
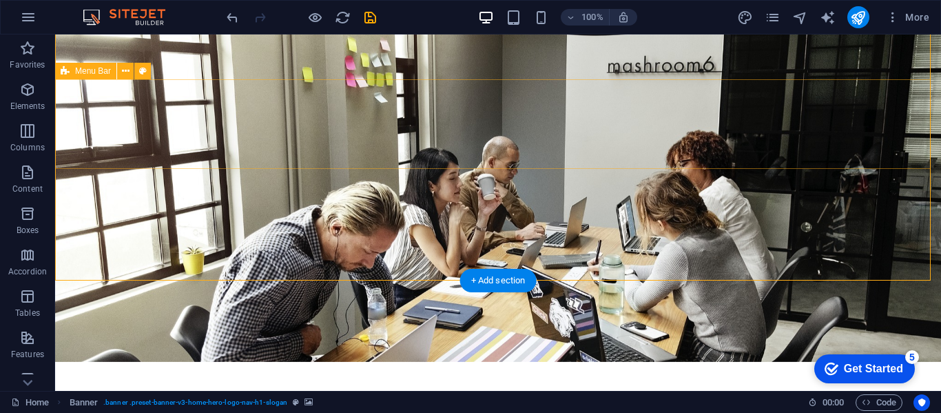
scroll to position [0, 0]
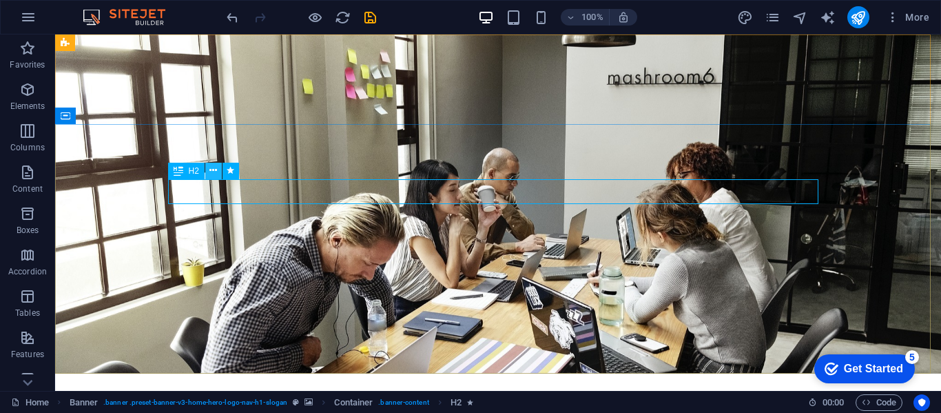
click at [212, 175] on icon at bounding box center [213, 170] width 8 height 14
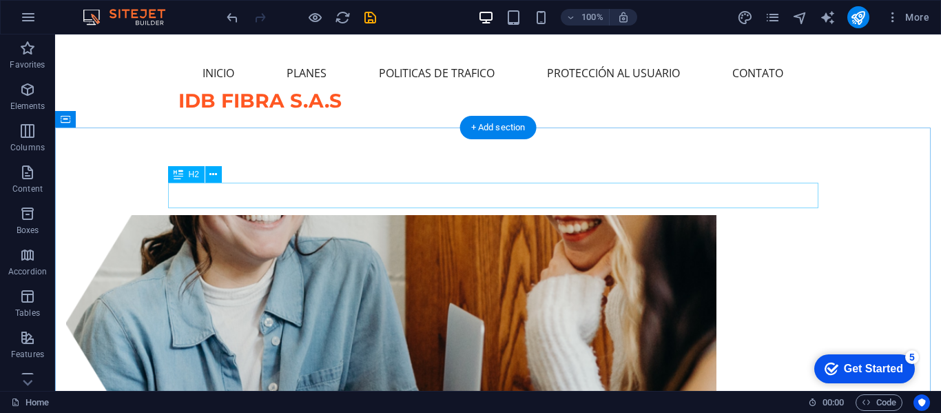
scroll to position [551, 0]
